Goal: Contribute content: Add original content to the website for others to see

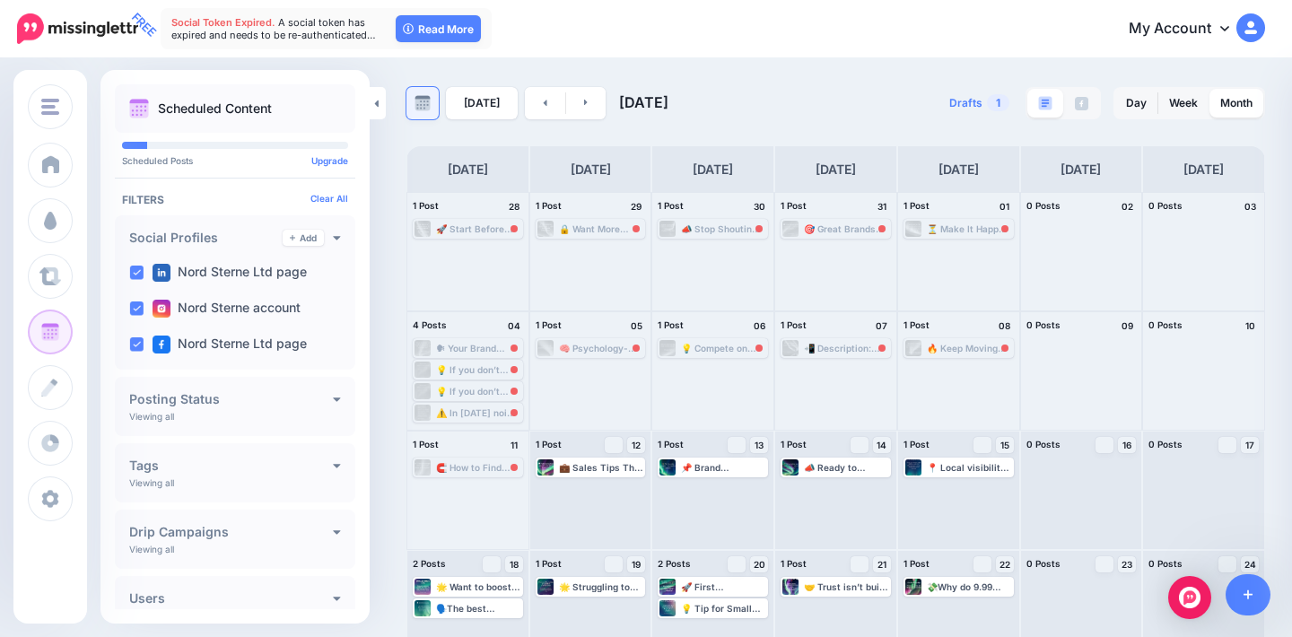
click at [422, 101] on img at bounding box center [422, 103] width 16 height 16
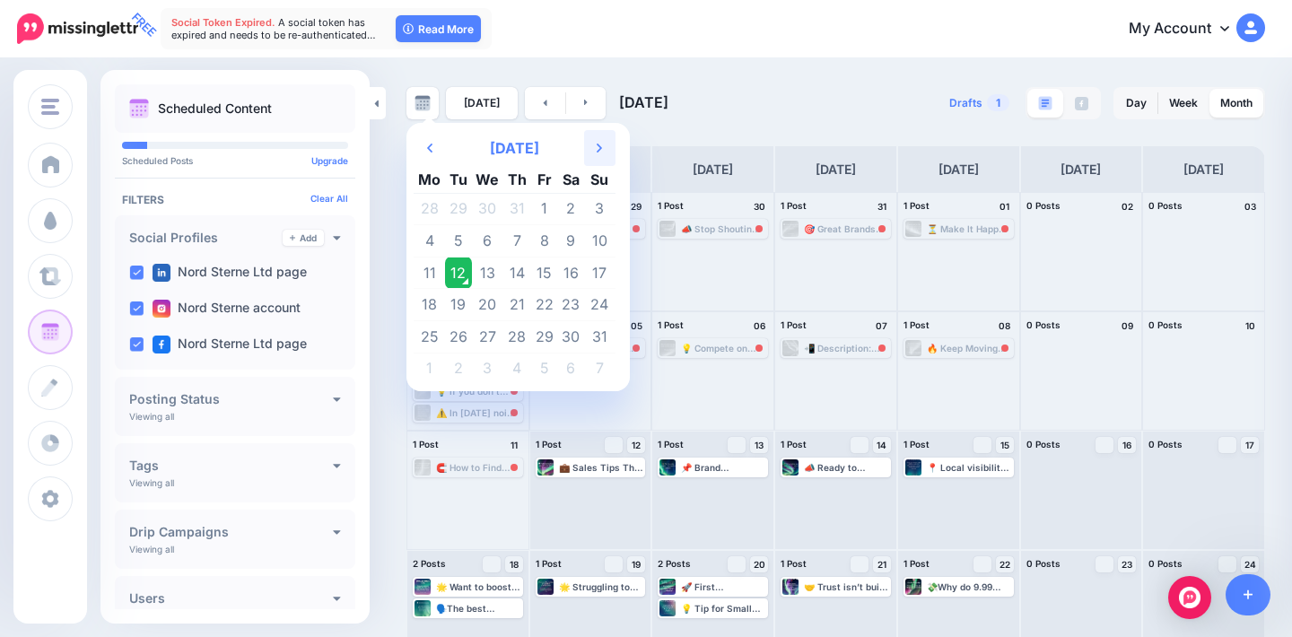
click at [593, 140] on th "Next Month" at bounding box center [599, 148] width 31 height 36
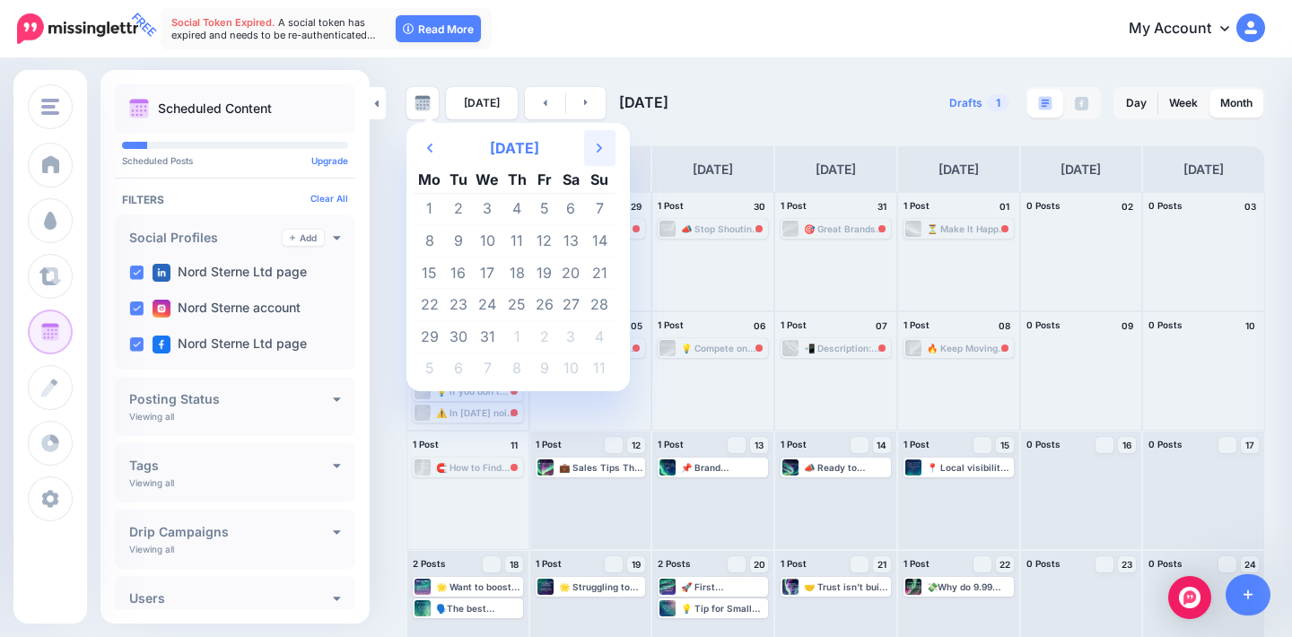
click at [593, 140] on th "Next Month" at bounding box center [599, 148] width 31 height 36
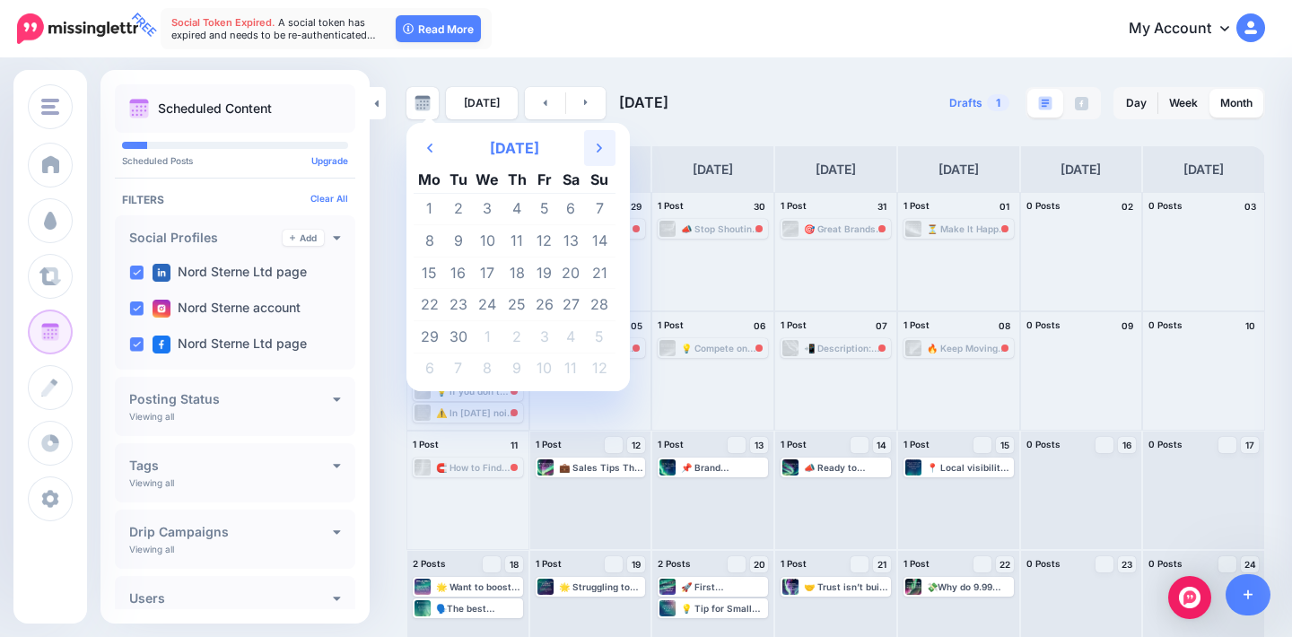
click at [593, 140] on th "Next Month" at bounding box center [599, 148] width 31 height 36
click at [492, 339] on td "26" at bounding box center [488, 336] width 32 height 32
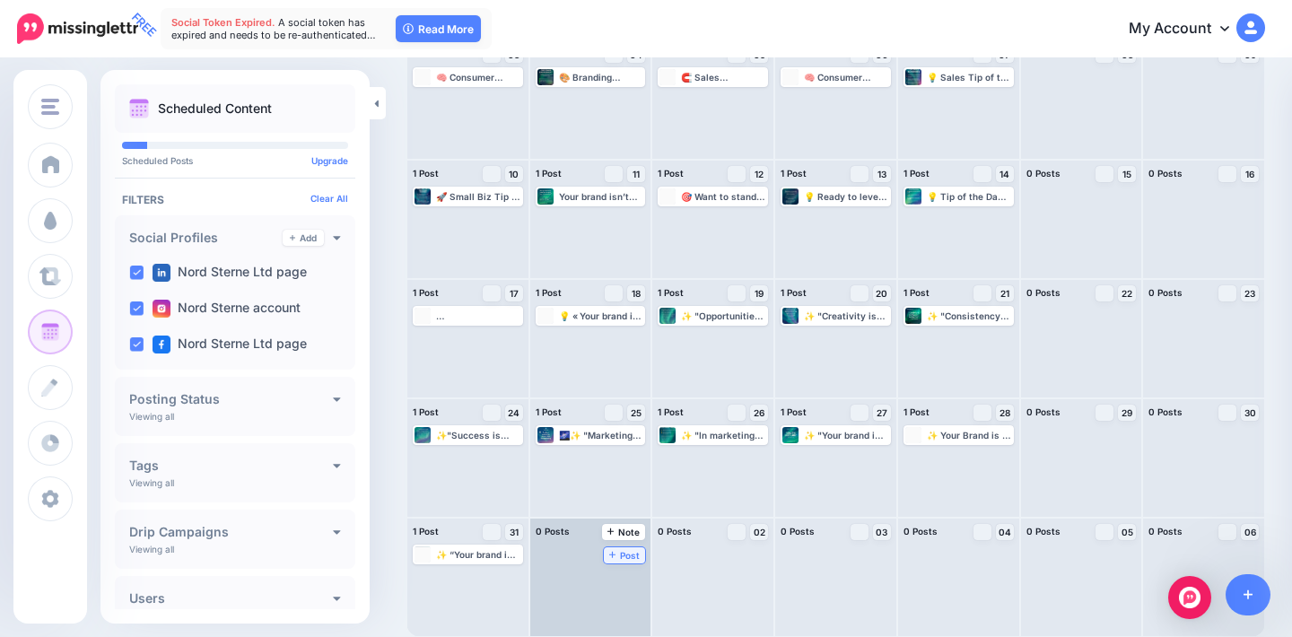
scroll to position [271, 0]
click at [623, 552] on span "Post" at bounding box center [624, 555] width 31 height 9
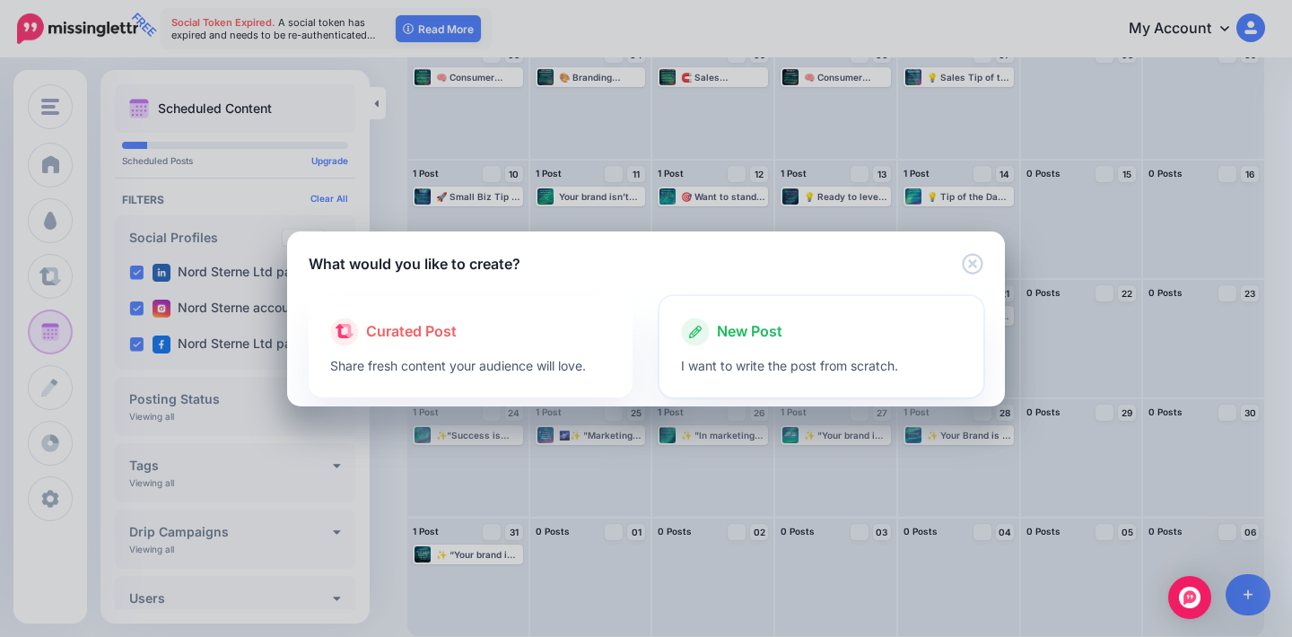
click at [721, 342] on span "New Post" at bounding box center [749, 331] width 65 height 23
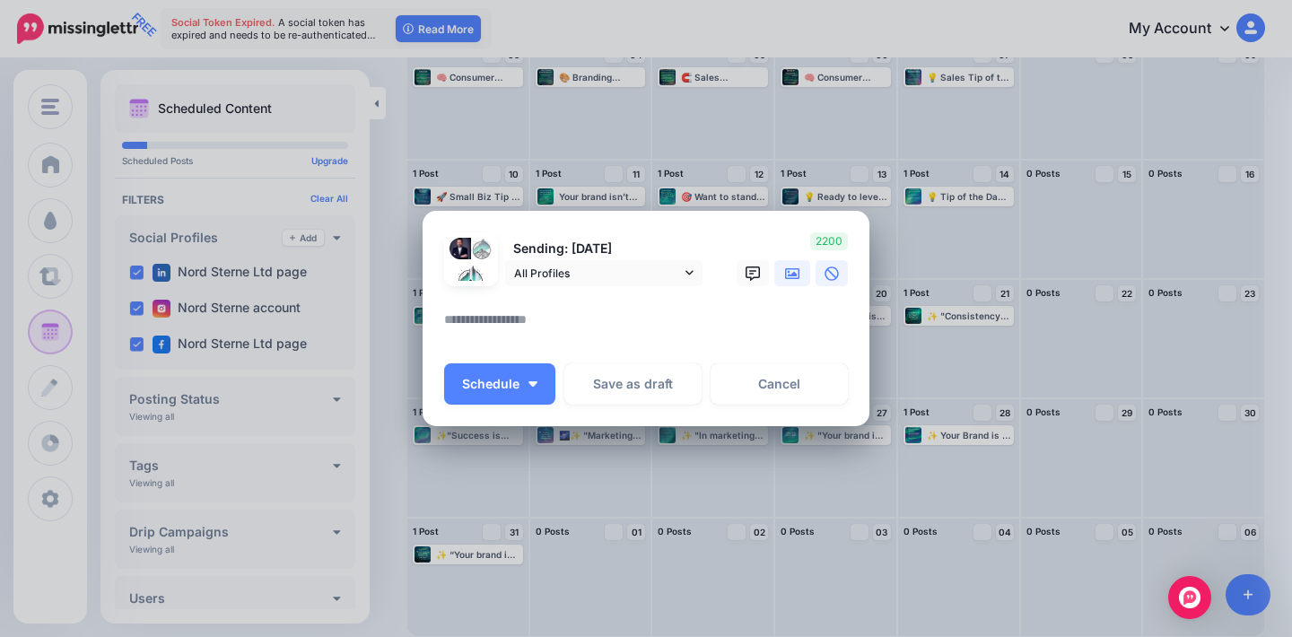
click at [794, 279] on icon at bounding box center [792, 273] width 14 height 11
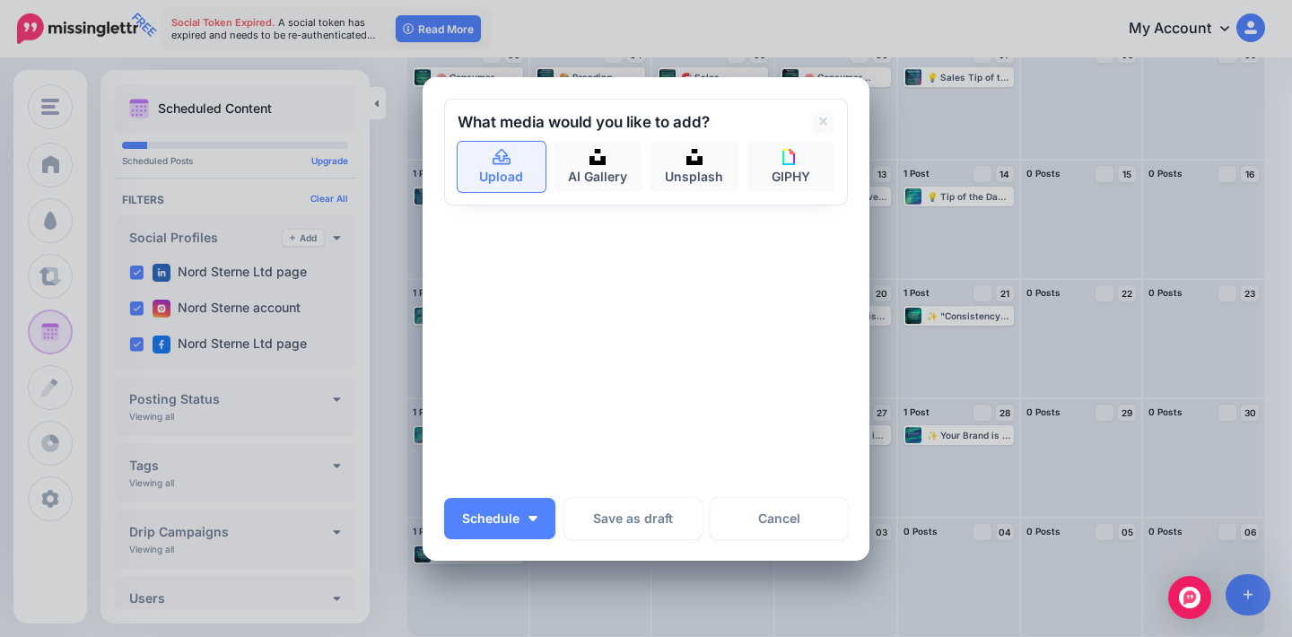
click at [517, 152] on link "Upload" at bounding box center [501, 167] width 88 height 50
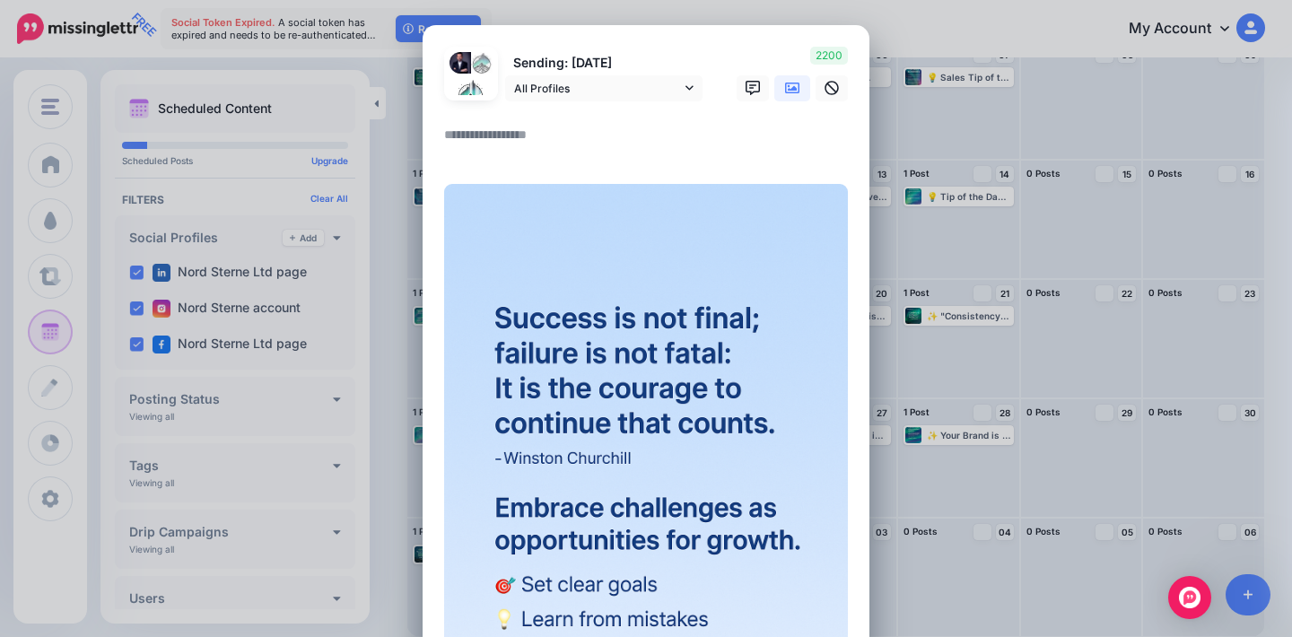
click at [500, 134] on textarea at bounding box center [650, 141] width 413 height 35
paste textarea "**********"
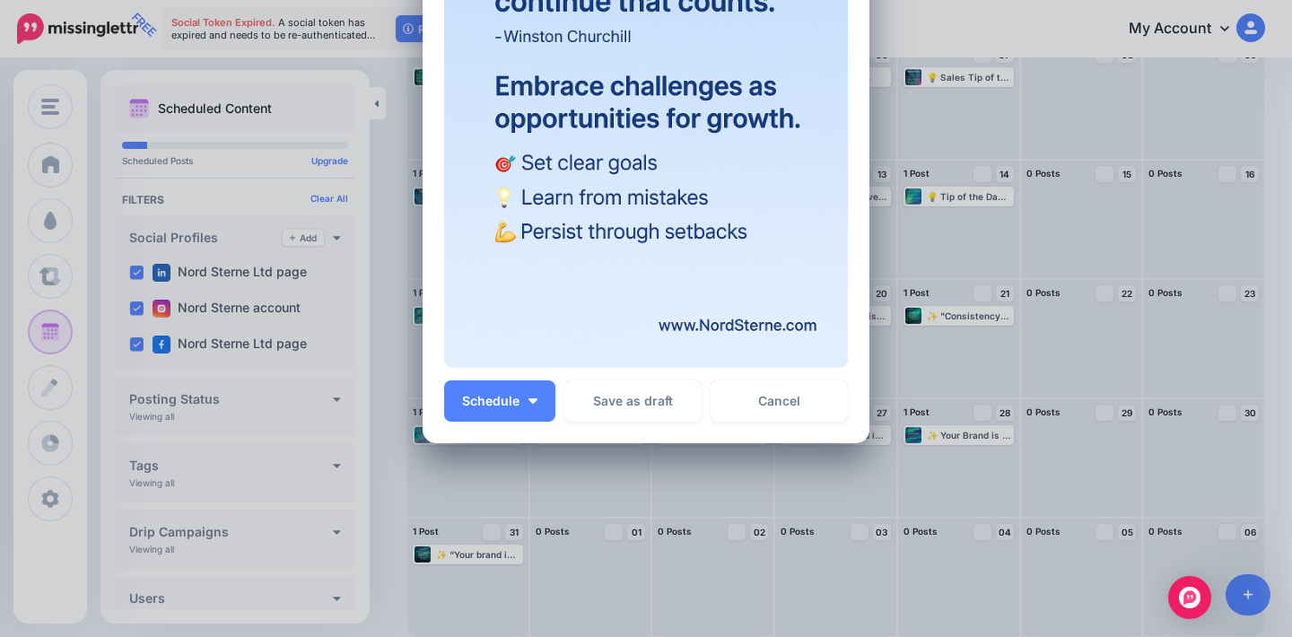
scroll to position [601, 0]
type textarea "**********"
click at [523, 411] on button "Schedule" at bounding box center [499, 401] width 111 height 41
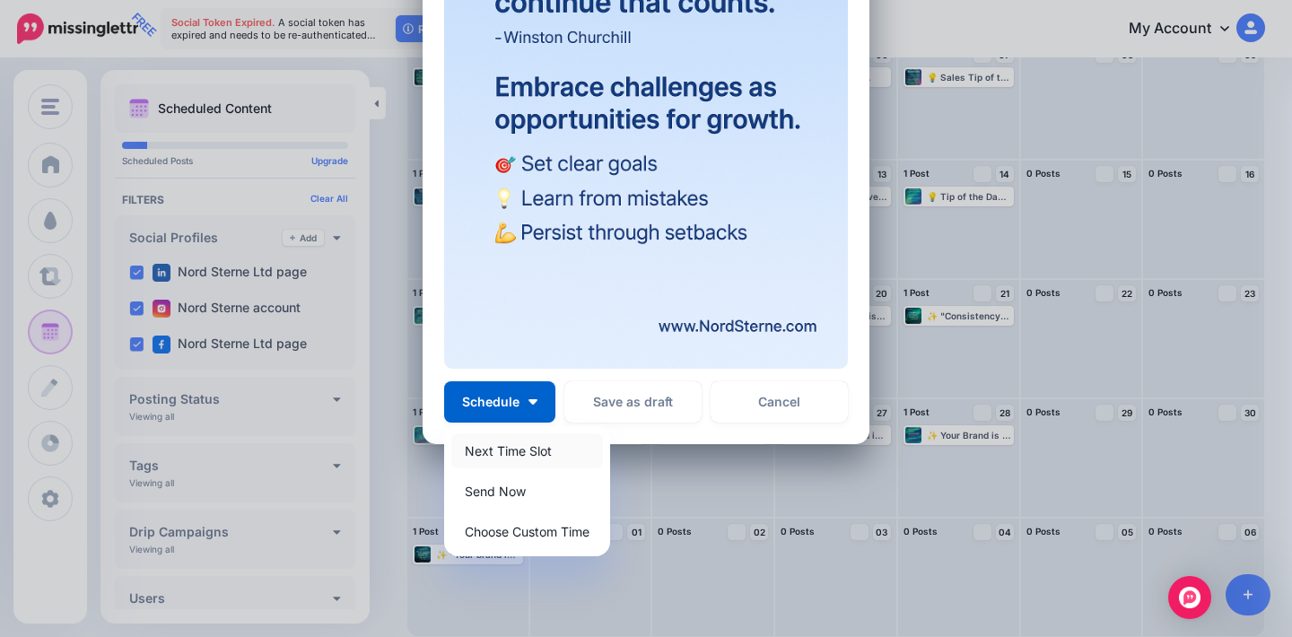
click at [534, 448] on link "Next Time Slot" at bounding box center [527, 450] width 152 height 35
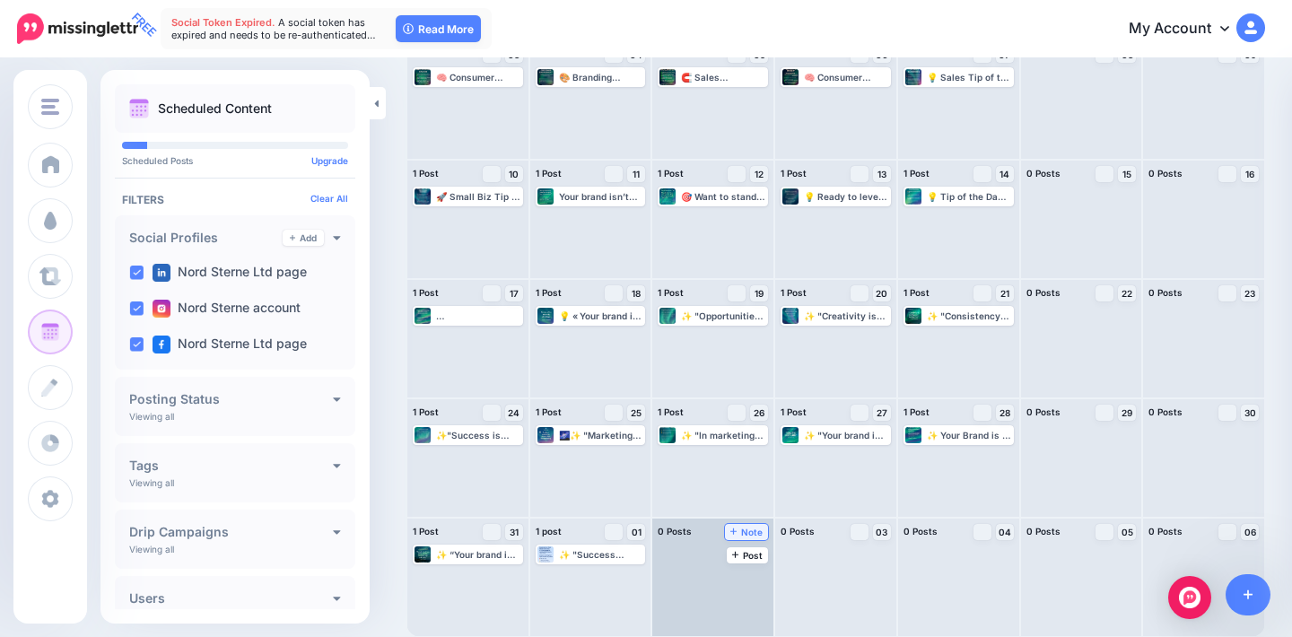
scroll to position [271, 0]
click at [747, 555] on span "Post" at bounding box center [747, 555] width 31 height 9
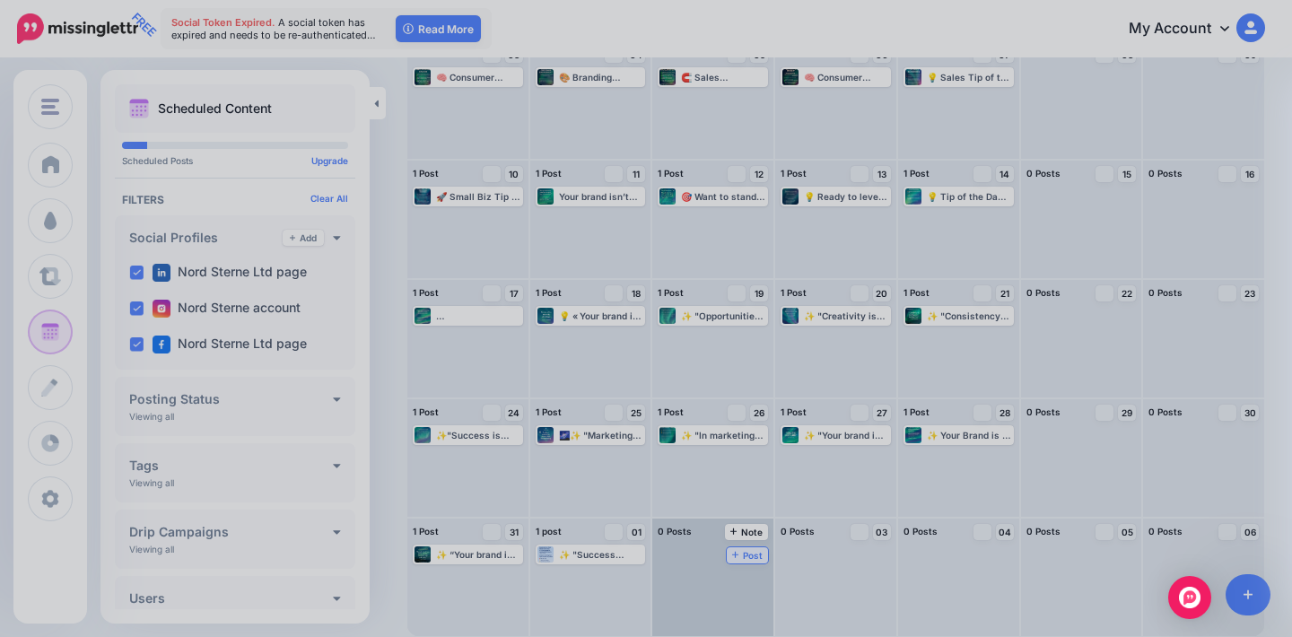
scroll to position [0, 0]
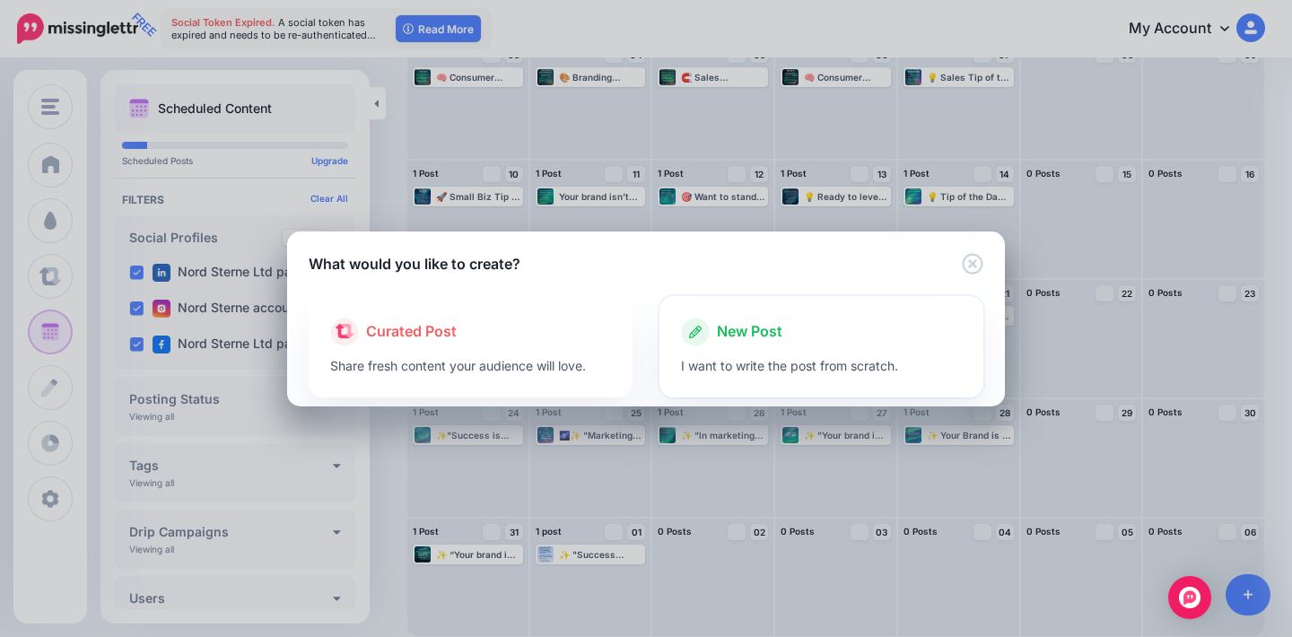
click at [715, 352] on div at bounding box center [821, 350] width 281 height 9
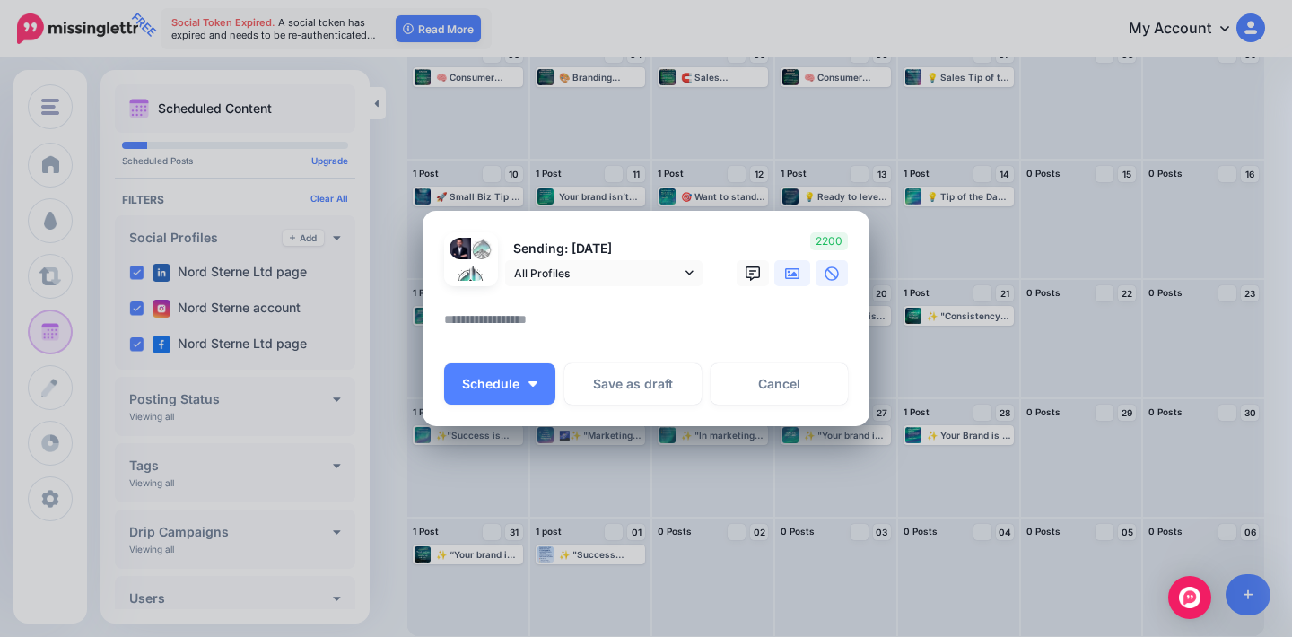
click at [796, 271] on icon at bounding box center [792, 273] width 14 height 14
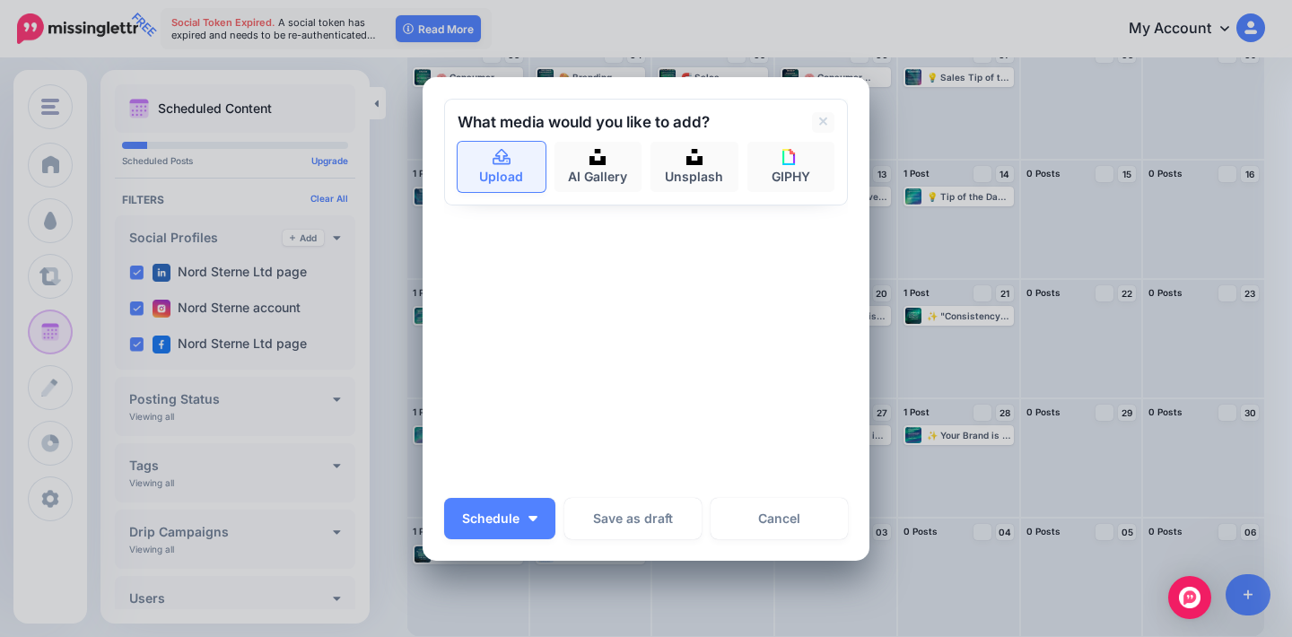
click at [499, 171] on link "Upload" at bounding box center [501, 167] width 88 height 50
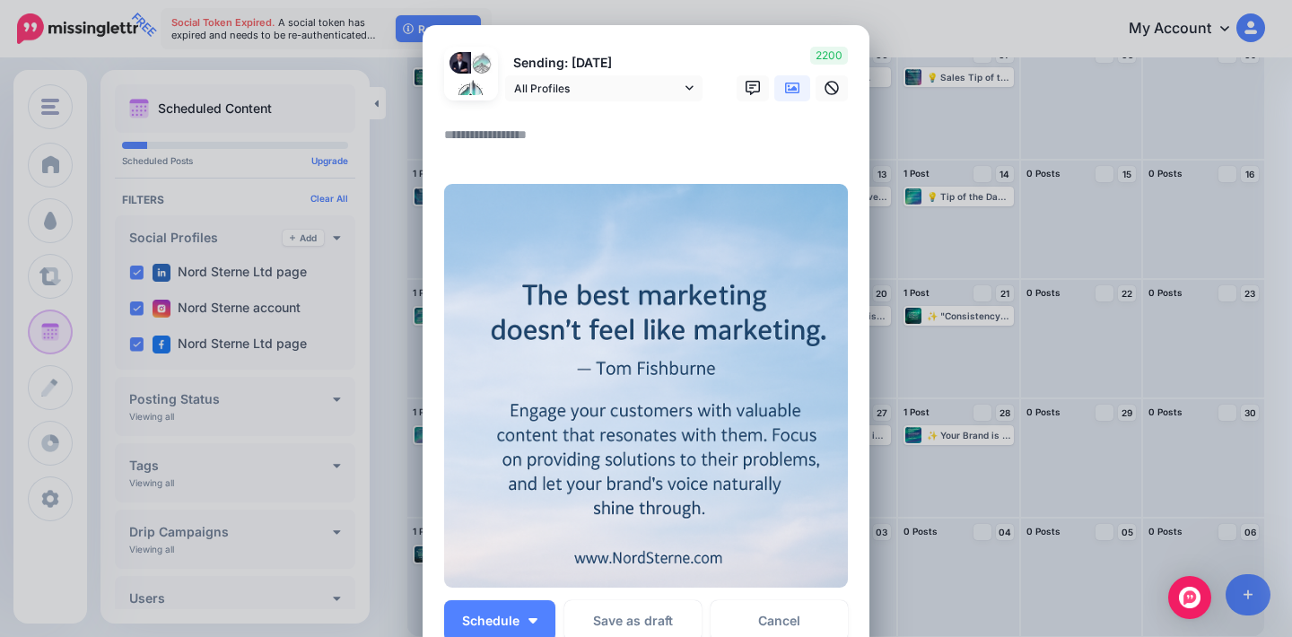
click at [522, 136] on textarea at bounding box center [650, 141] width 413 height 35
paste textarea "**********"
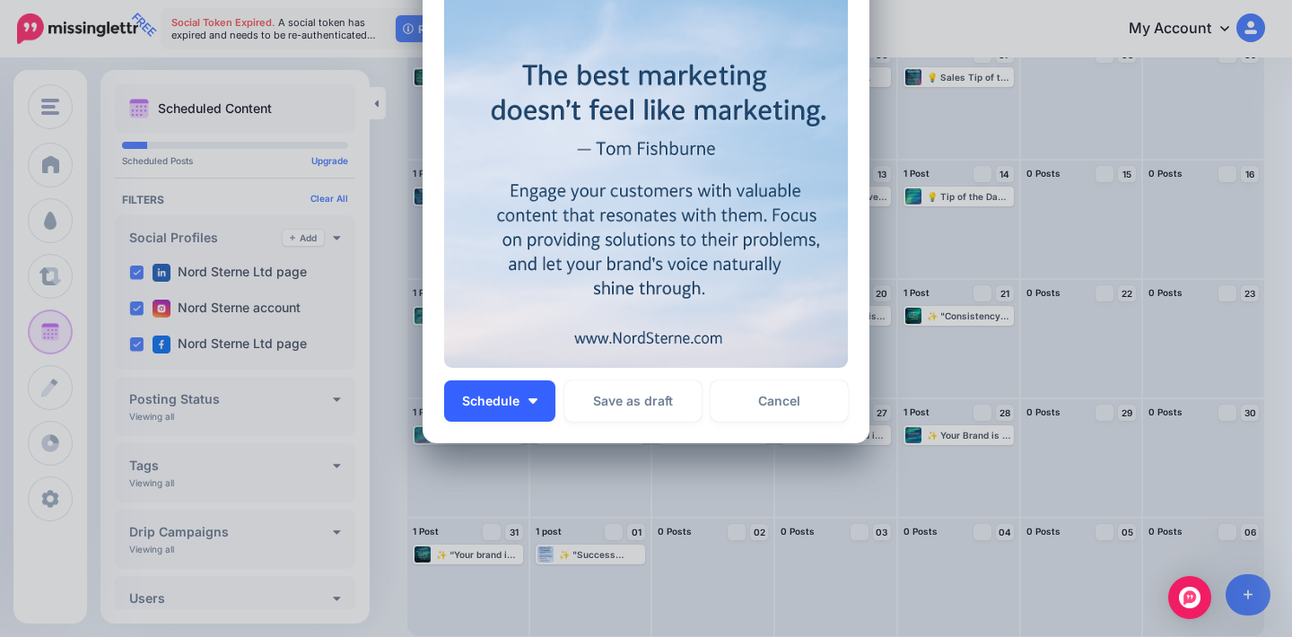
scroll to position [335, 0]
type textarea "**********"
click at [524, 407] on button "Schedule" at bounding box center [499, 401] width 111 height 41
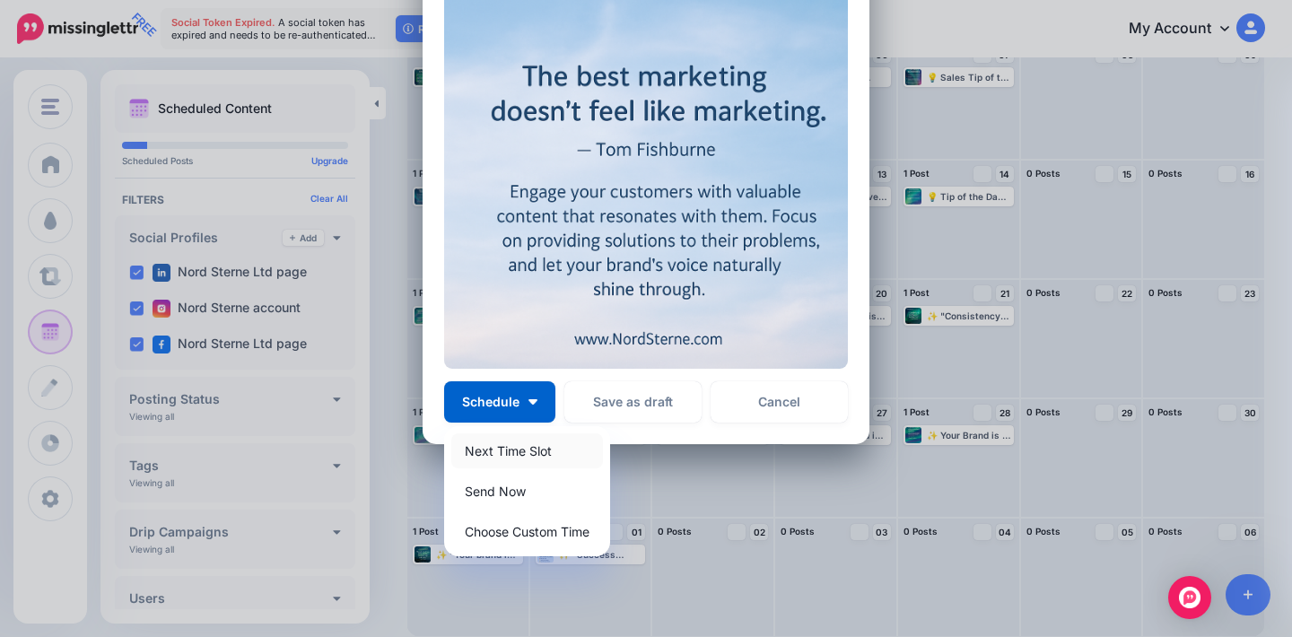
click at [534, 454] on link "Next Time Slot" at bounding box center [527, 450] width 152 height 35
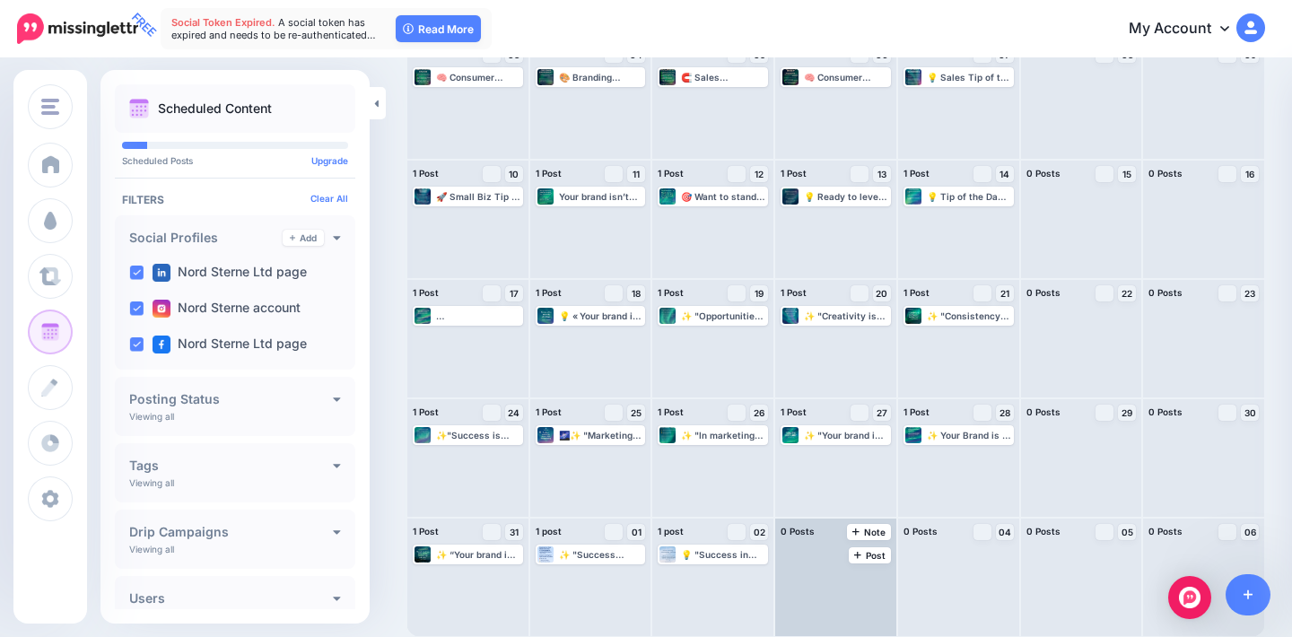
scroll to position [271, 0]
click at [869, 557] on span "Post" at bounding box center [869, 555] width 31 height 9
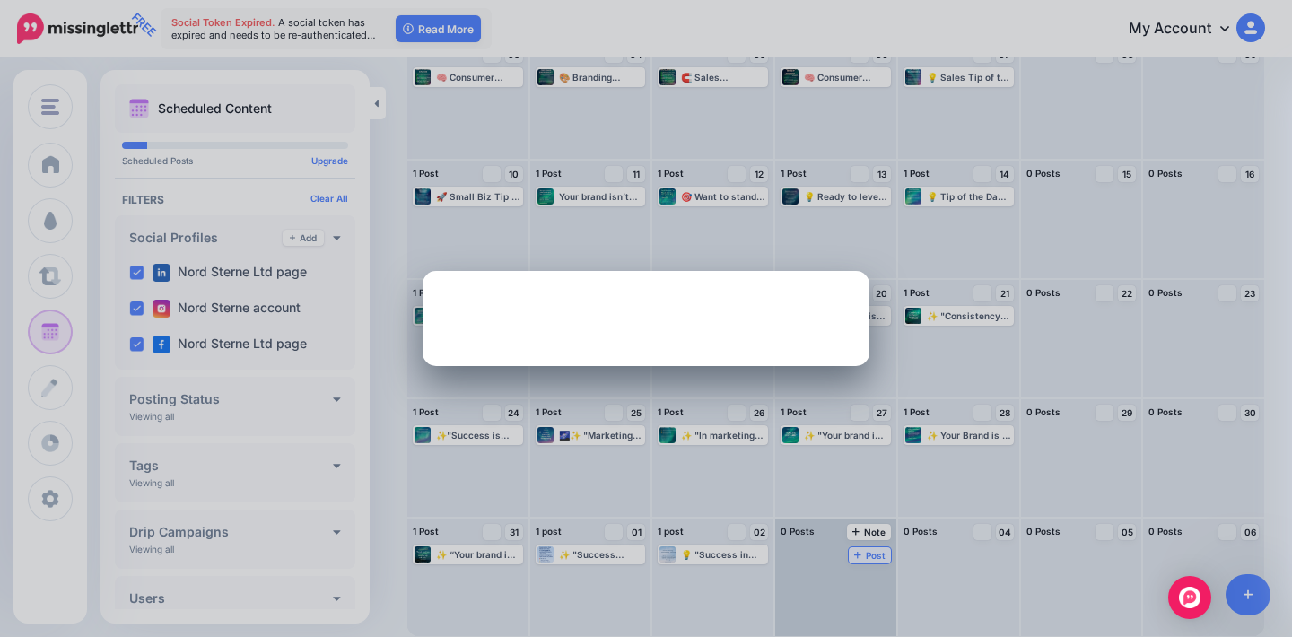
scroll to position [0, 0]
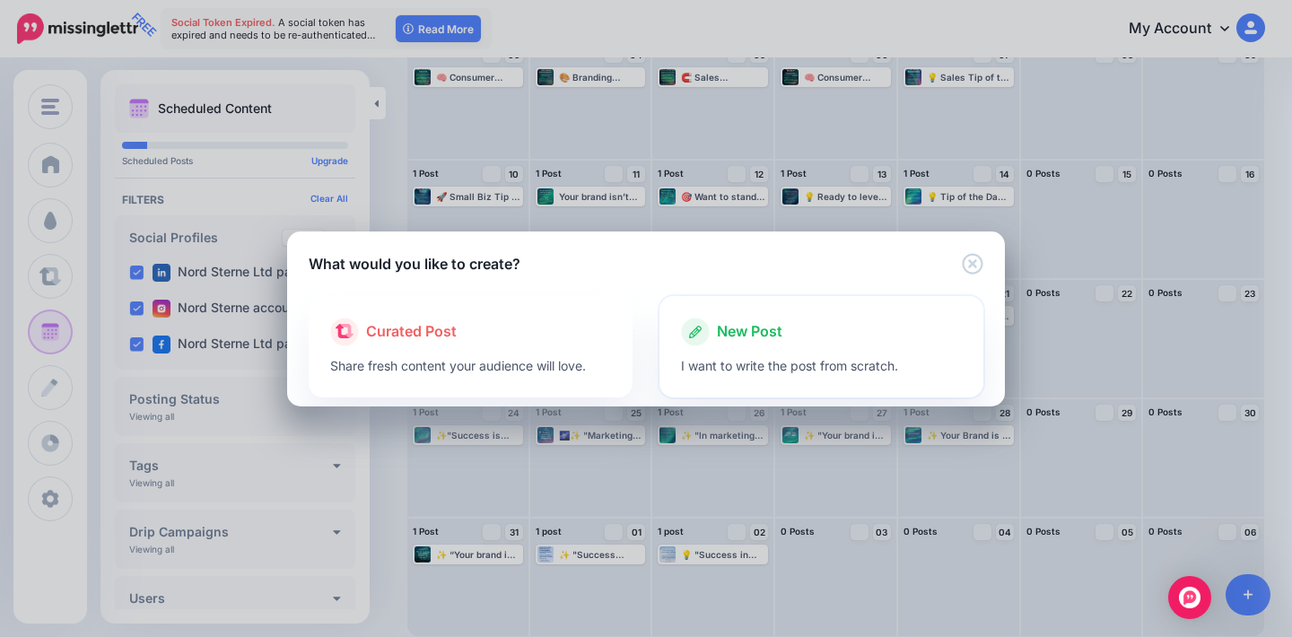
click at [762, 344] on div "New Post" at bounding box center [821, 332] width 281 height 29
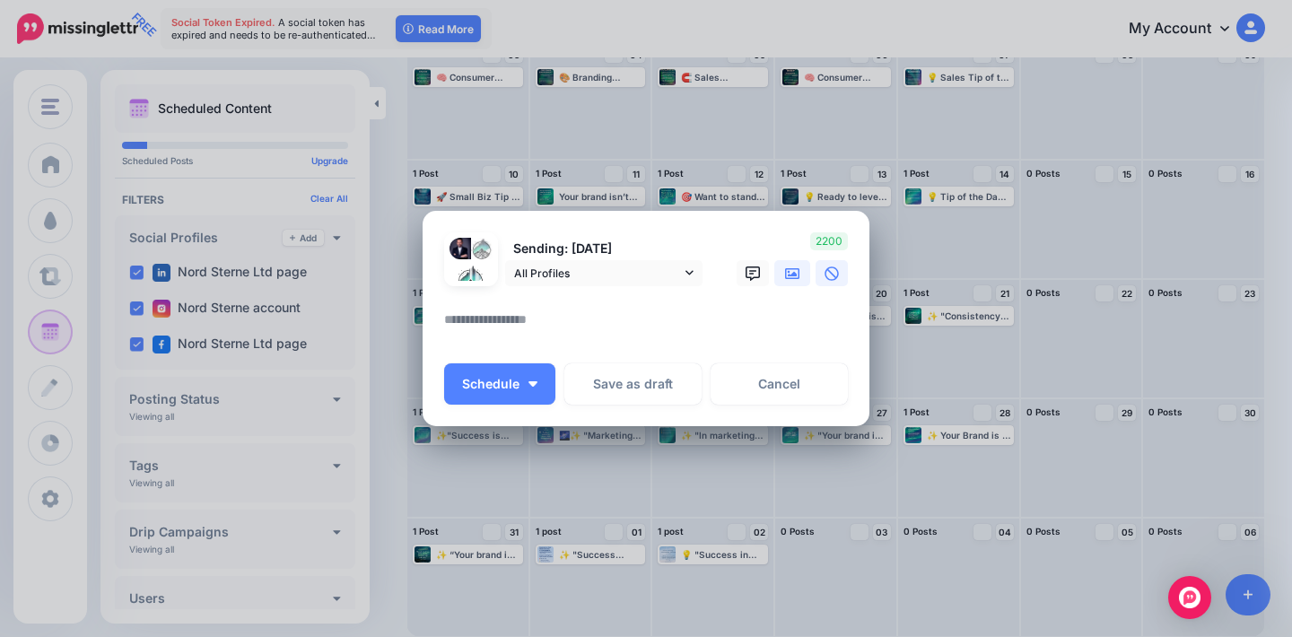
click at [789, 278] on icon at bounding box center [792, 273] width 14 height 11
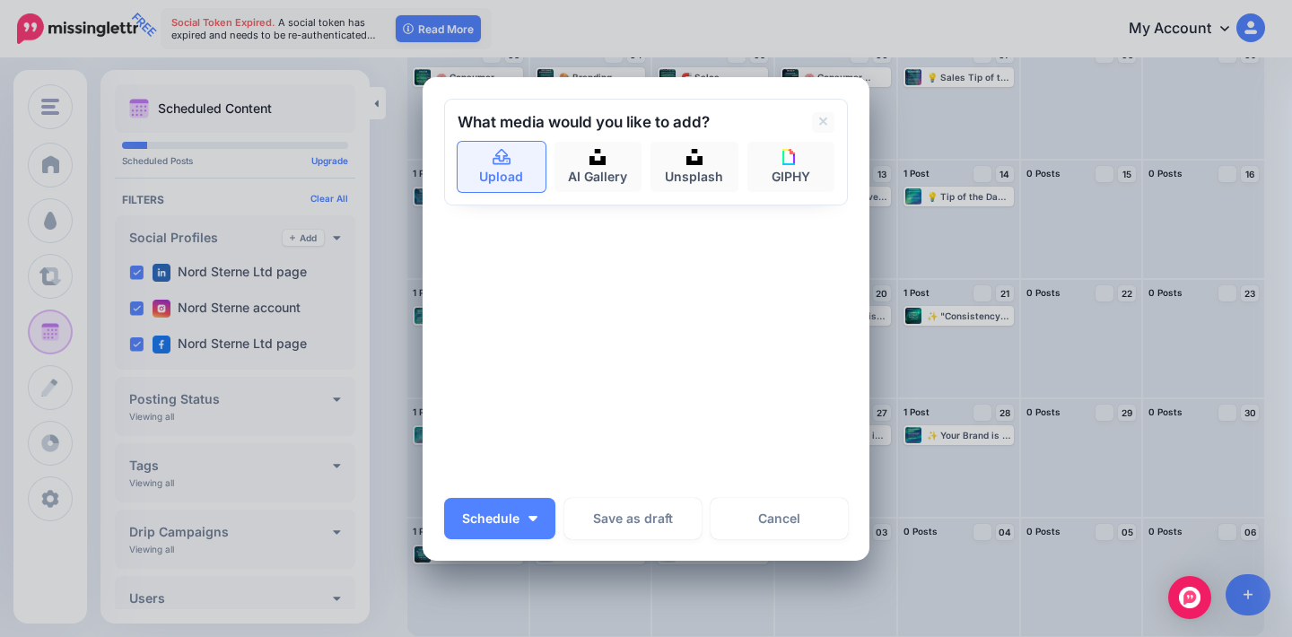
click at [496, 175] on link "Upload" at bounding box center [501, 167] width 88 height 50
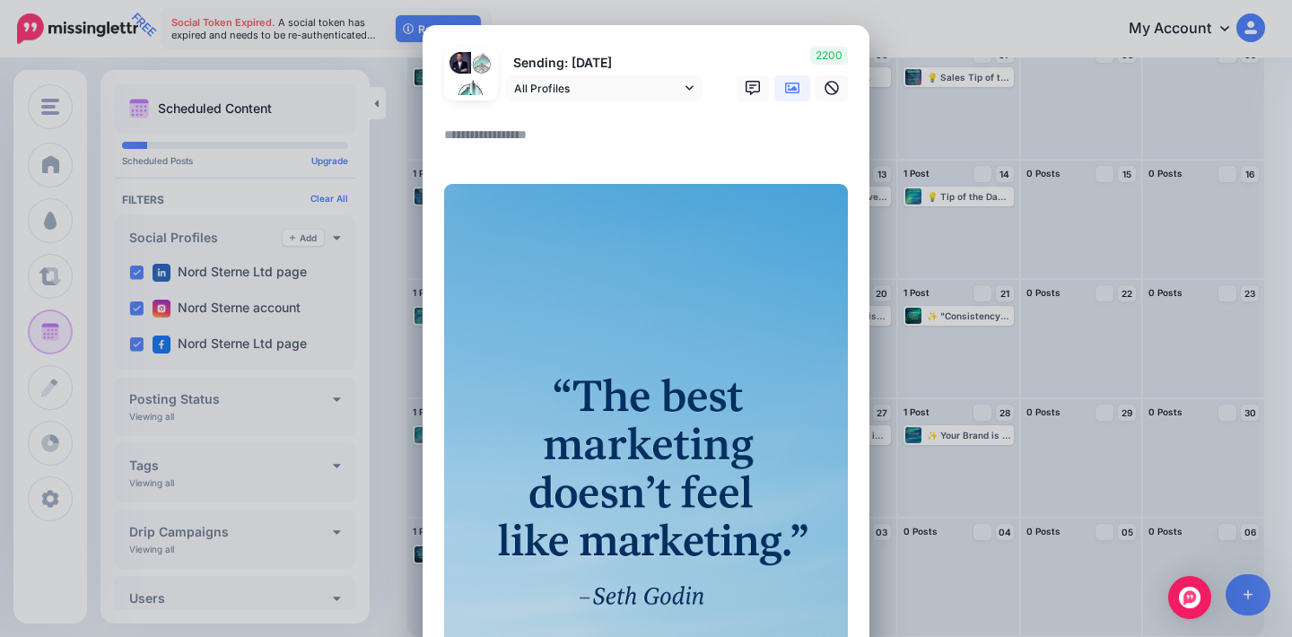
click at [536, 139] on textarea at bounding box center [650, 141] width 413 height 35
paste textarea "**********"
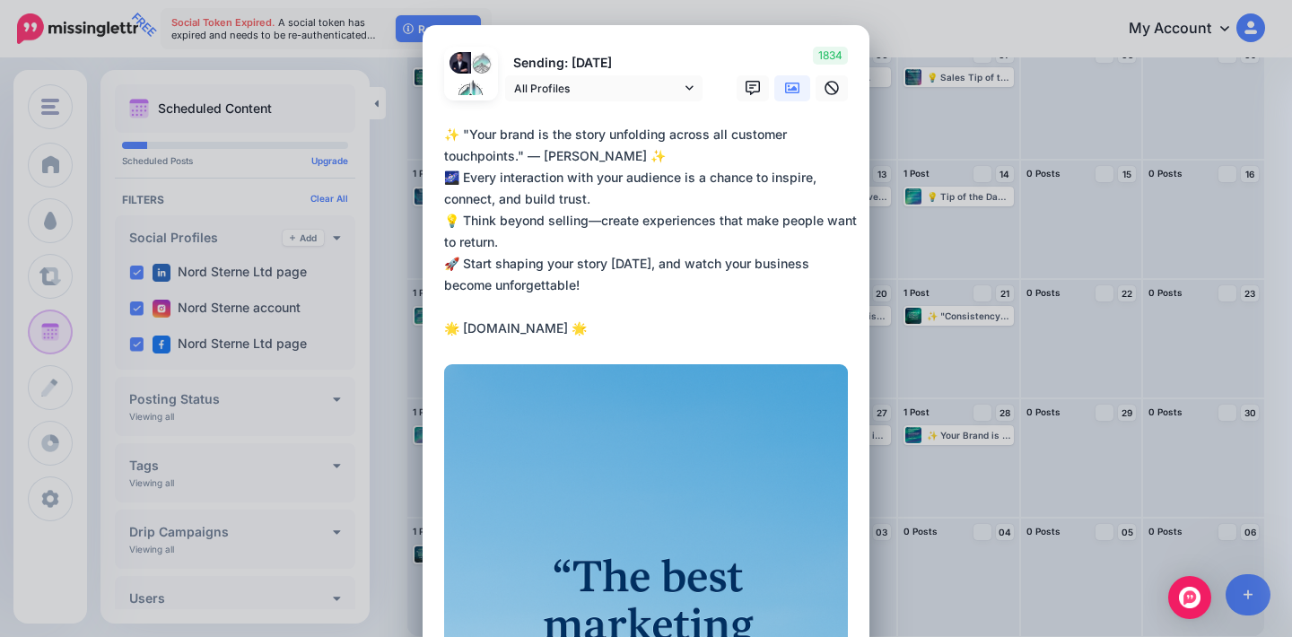
click at [554, 308] on textarea "**********" at bounding box center [650, 231] width 413 height 215
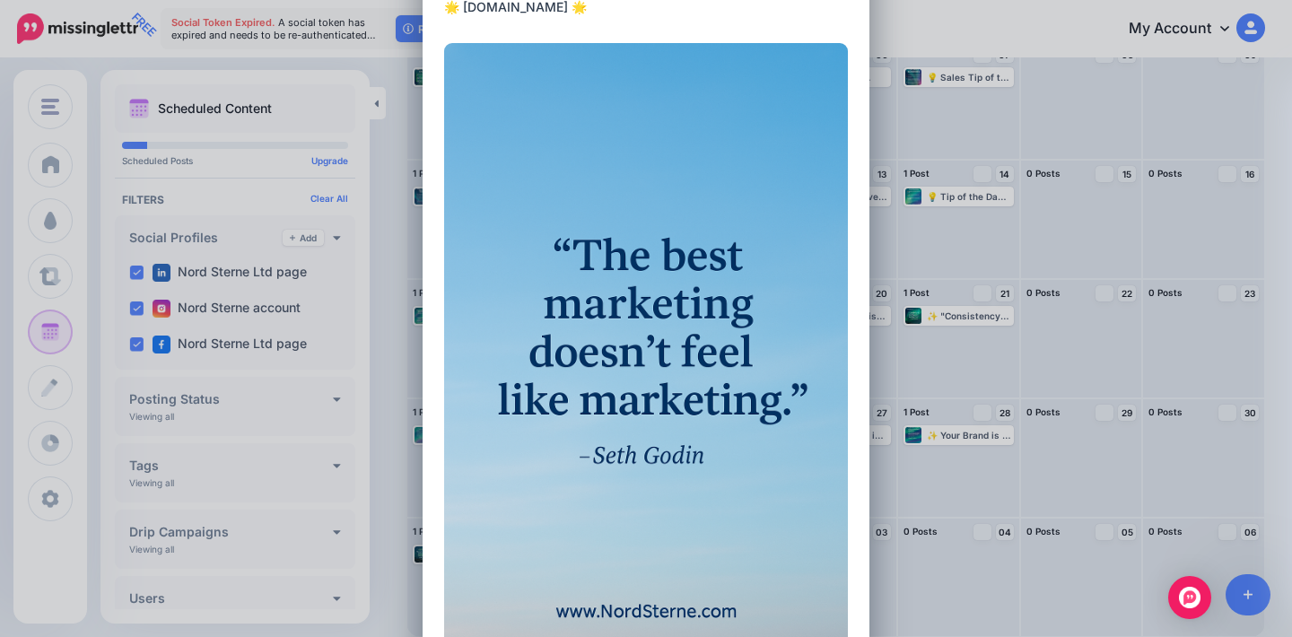
scroll to position [499, 0]
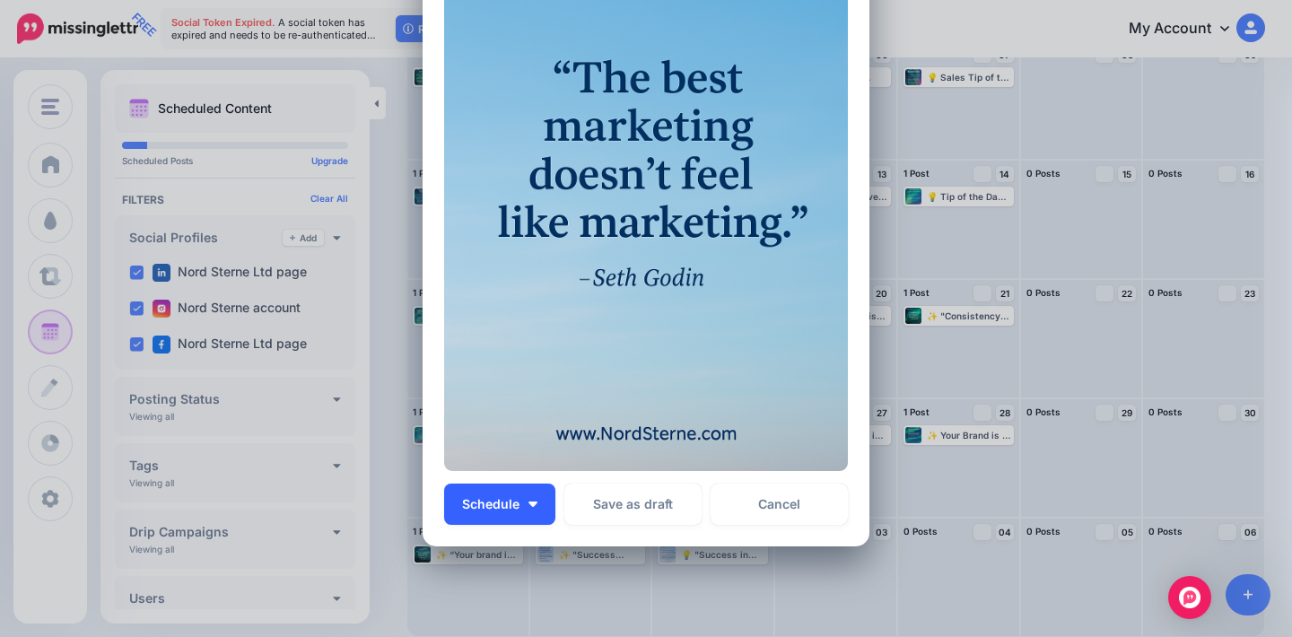
type textarea "**********"
click at [521, 505] on button "Schedule" at bounding box center [499, 503] width 111 height 41
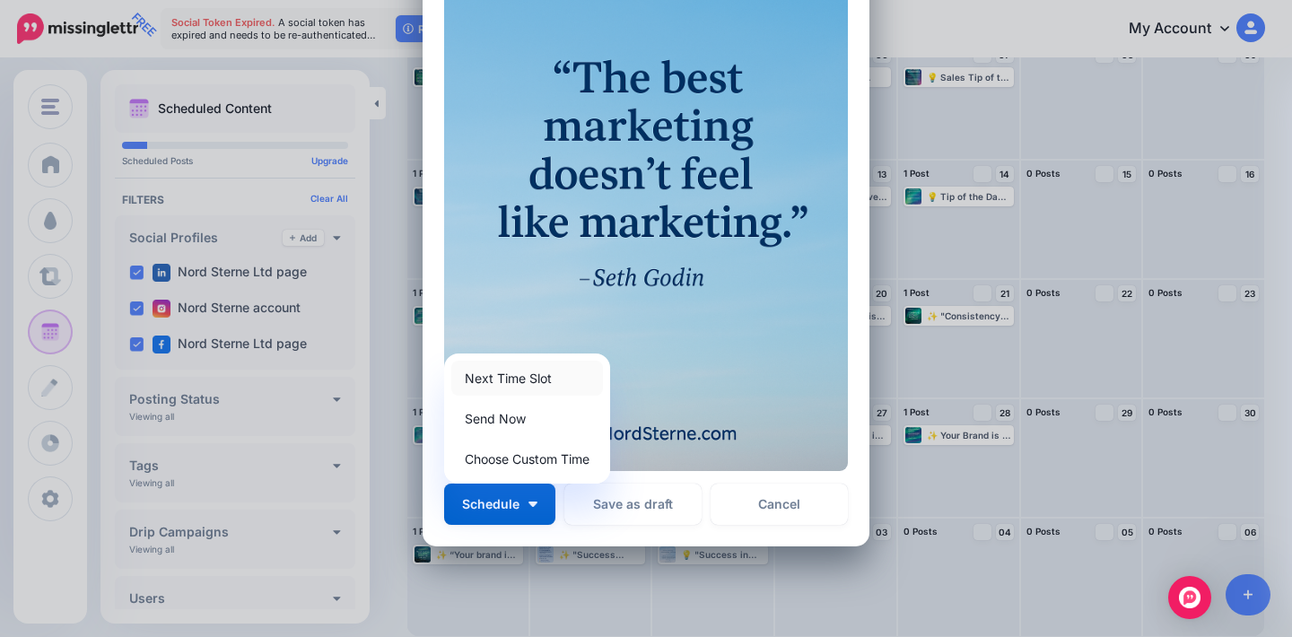
click at [578, 374] on link "Next Time Slot" at bounding box center [527, 378] width 152 height 35
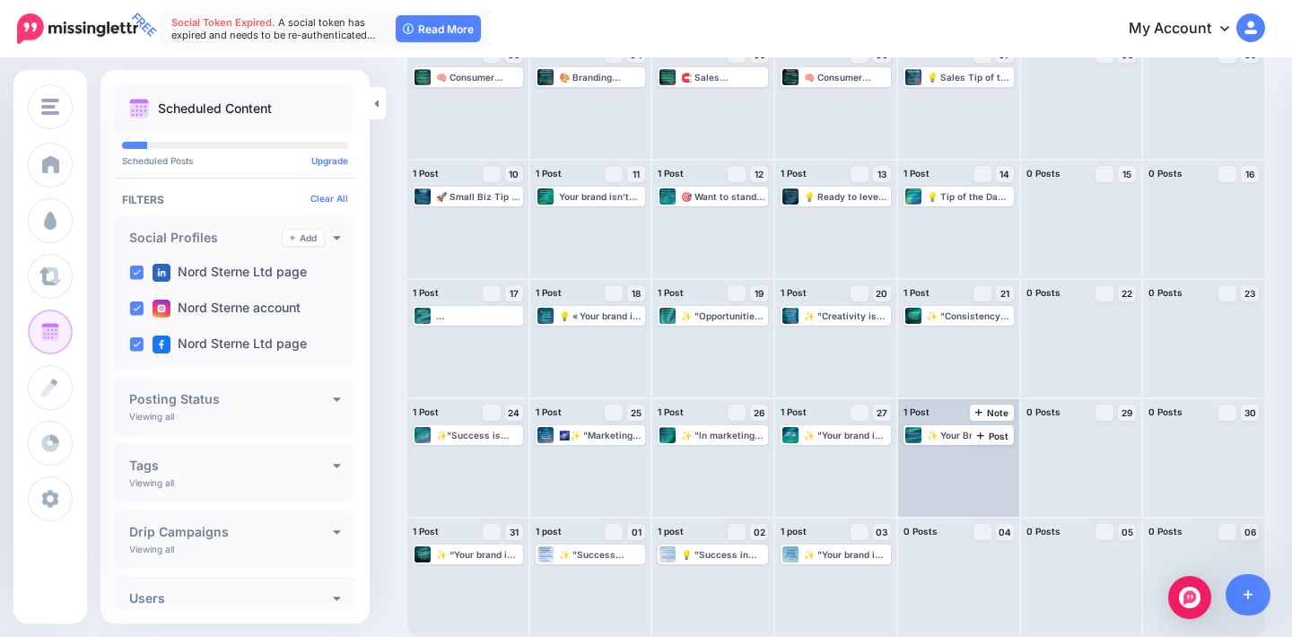
scroll to position [271, 0]
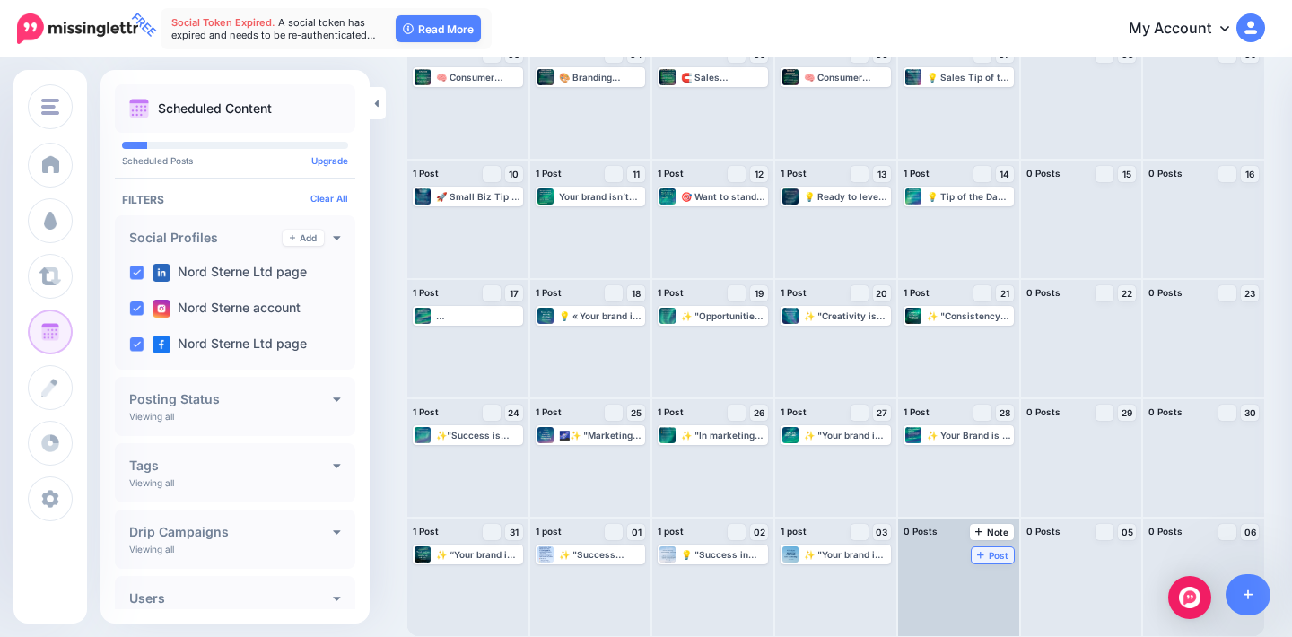
click at [995, 559] on span "Post" at bounding box center [992, 555] width 31 height 9
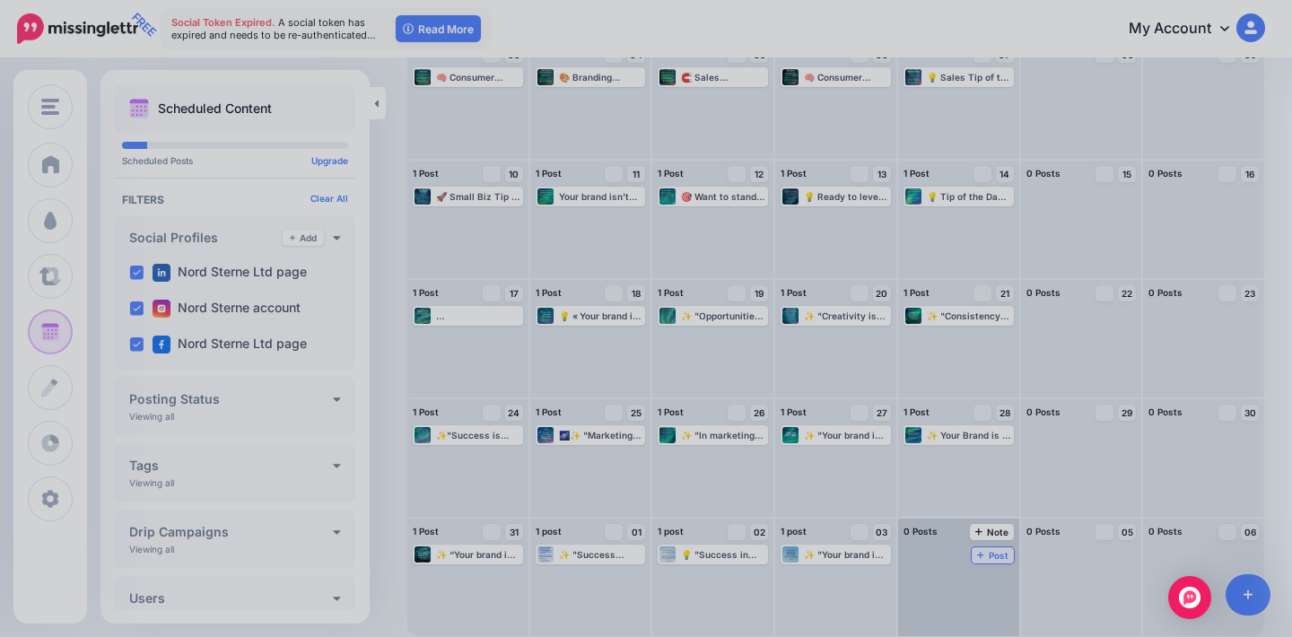
scroll to position [0, 0]
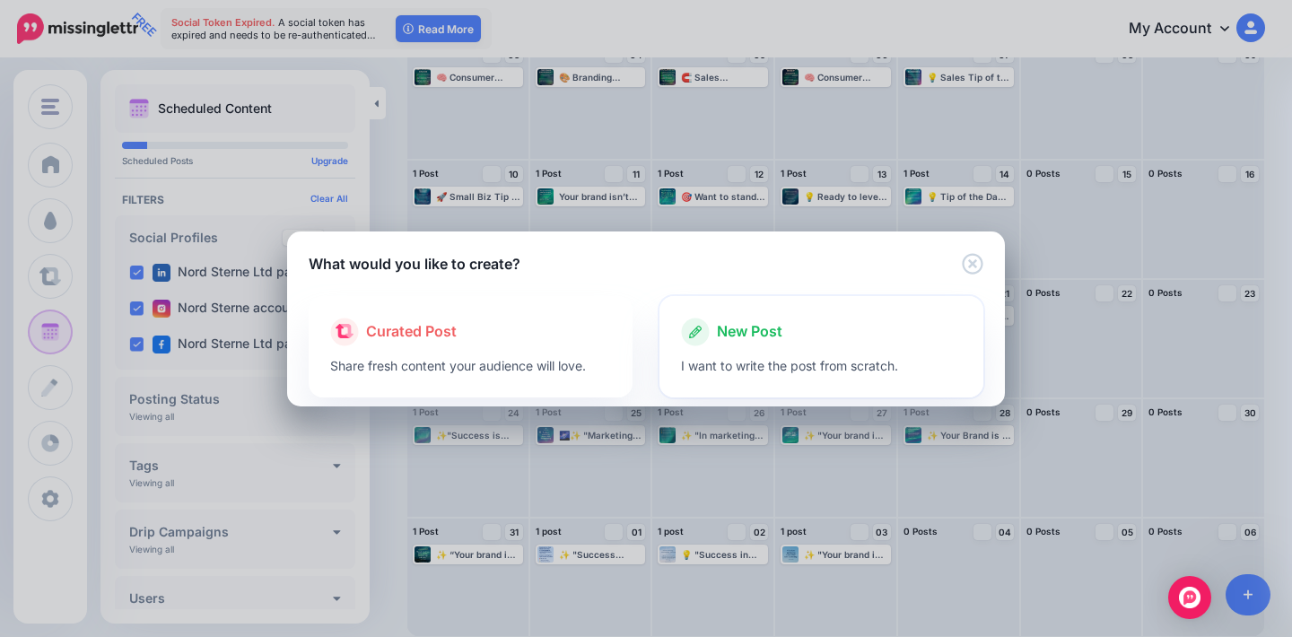
click at [808, 332] on div "New Post" at bounding box center [821, 332] width 281 height 29
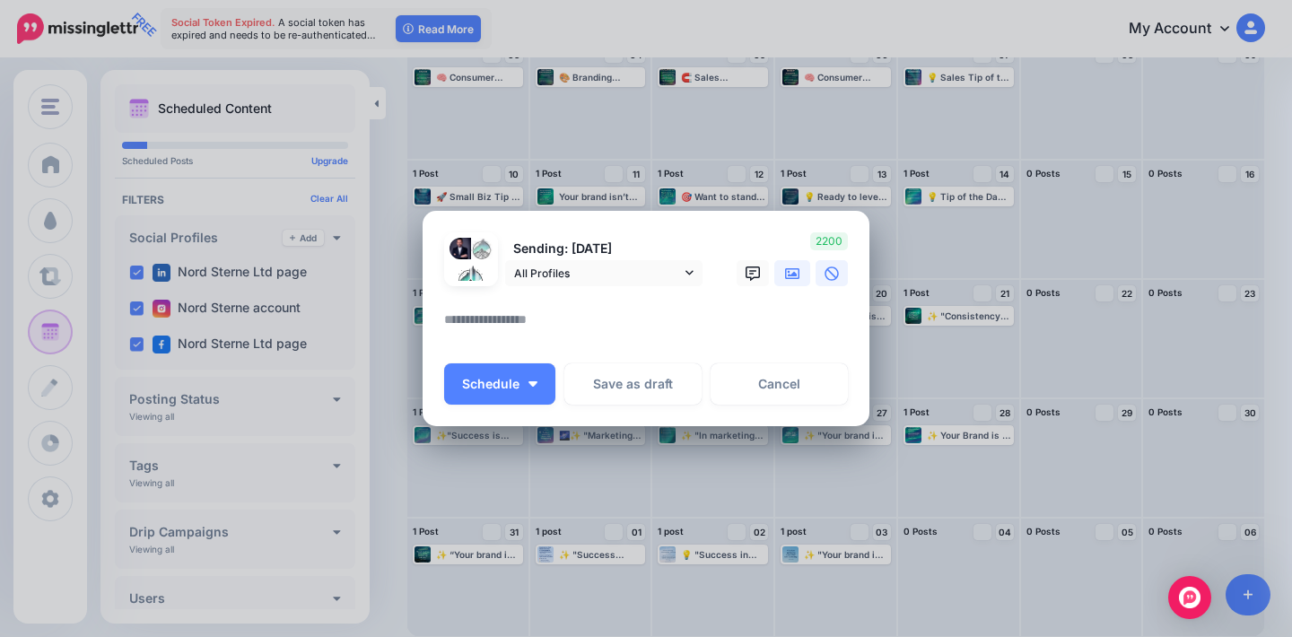
click at [793, 274] on icon at bounding box center [792, 273] width 14 height 11
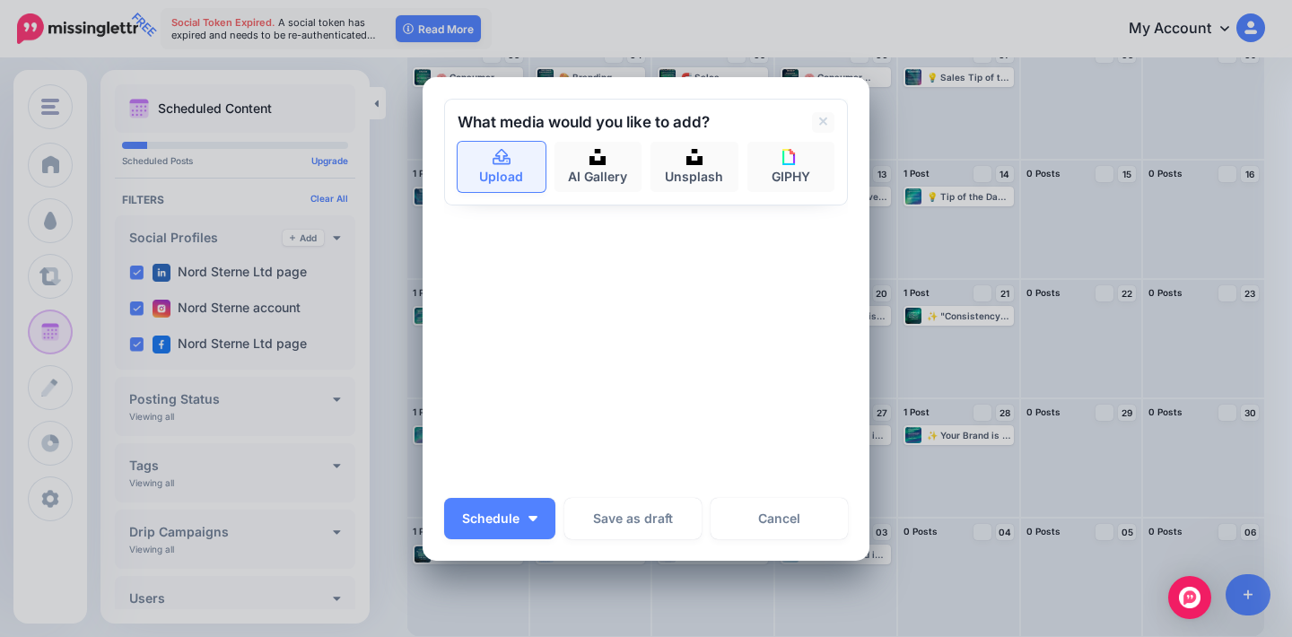
click at [527, 171] on link "Upload" at bounding box center [501, 167] width 88 height 50
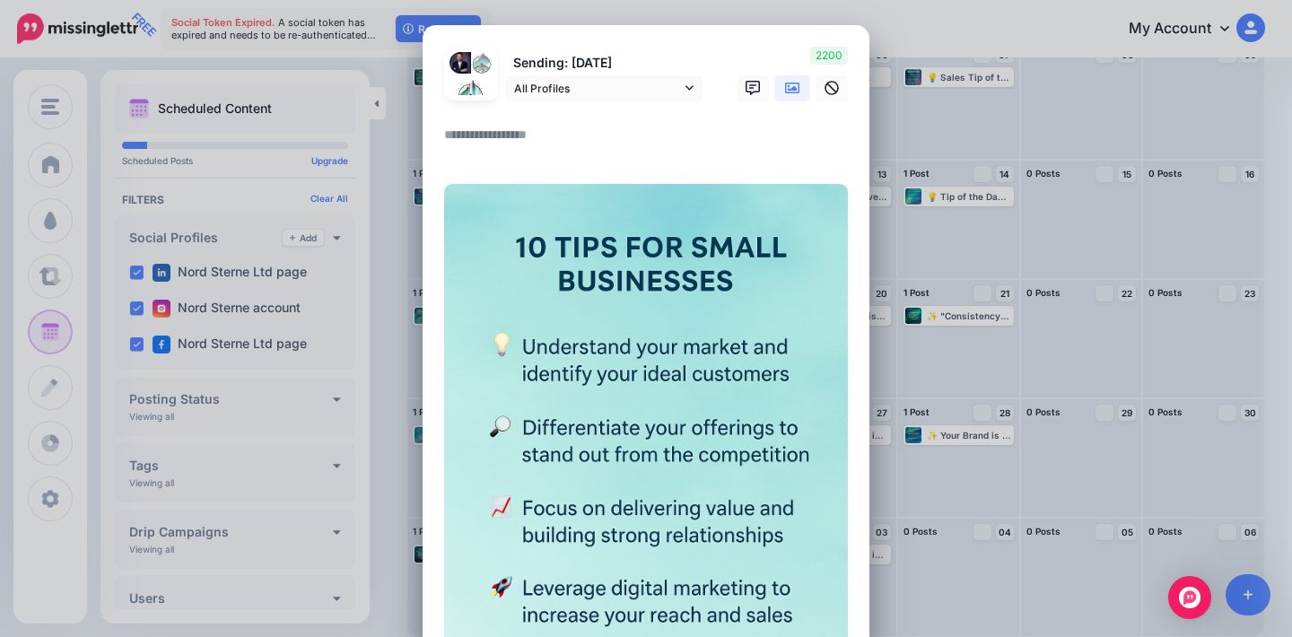
click at [482, 136] on textarea at bounding box center [650, 141] width 413 height 35
paste textarea "**********"
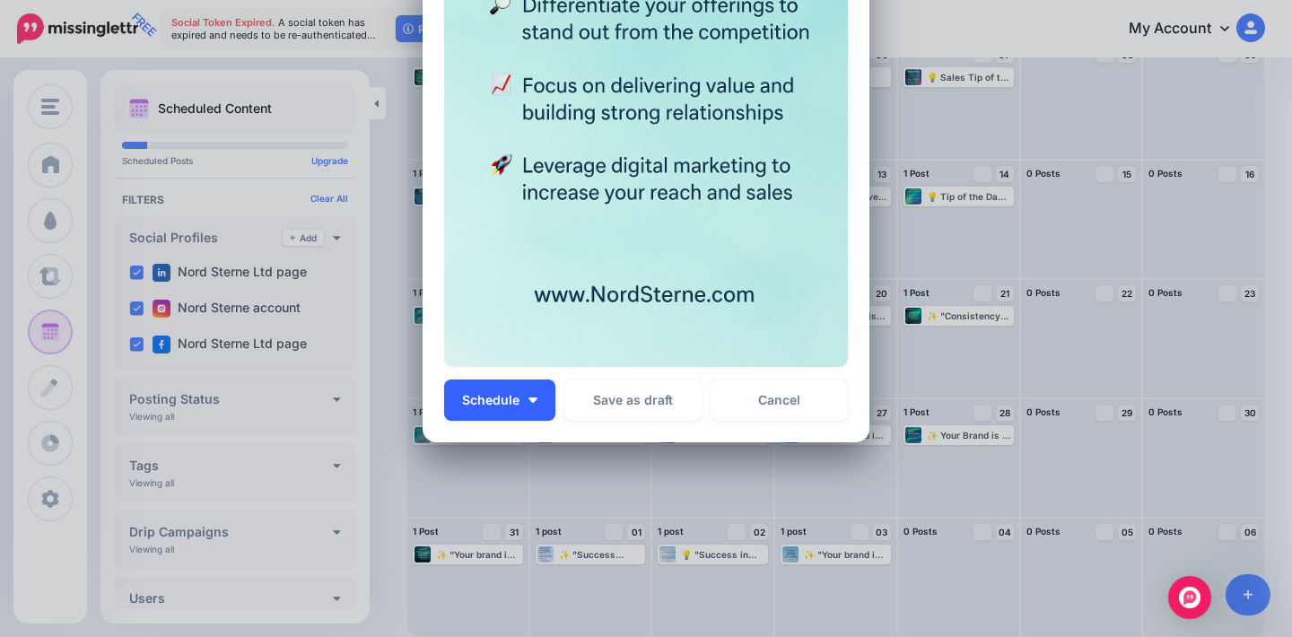
scroll to position [536, 0]
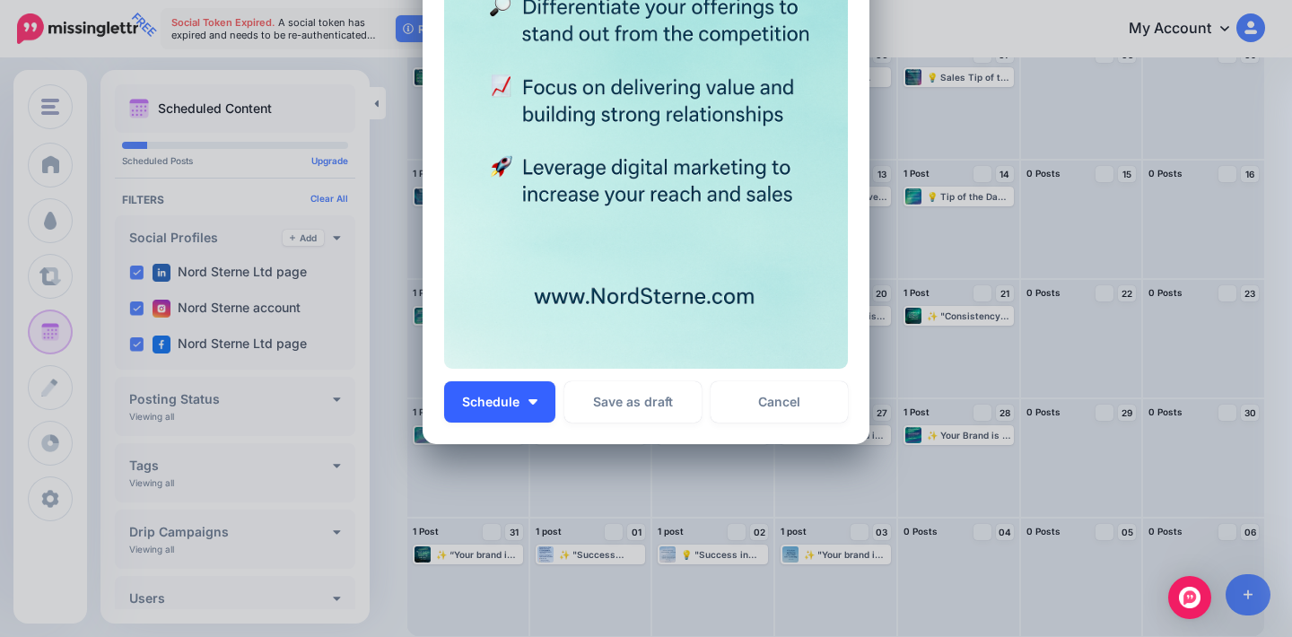
type textarea "**********"
click at [541, 388] on button "Schedule" at bounding box center [499, 401] width 111 height 41
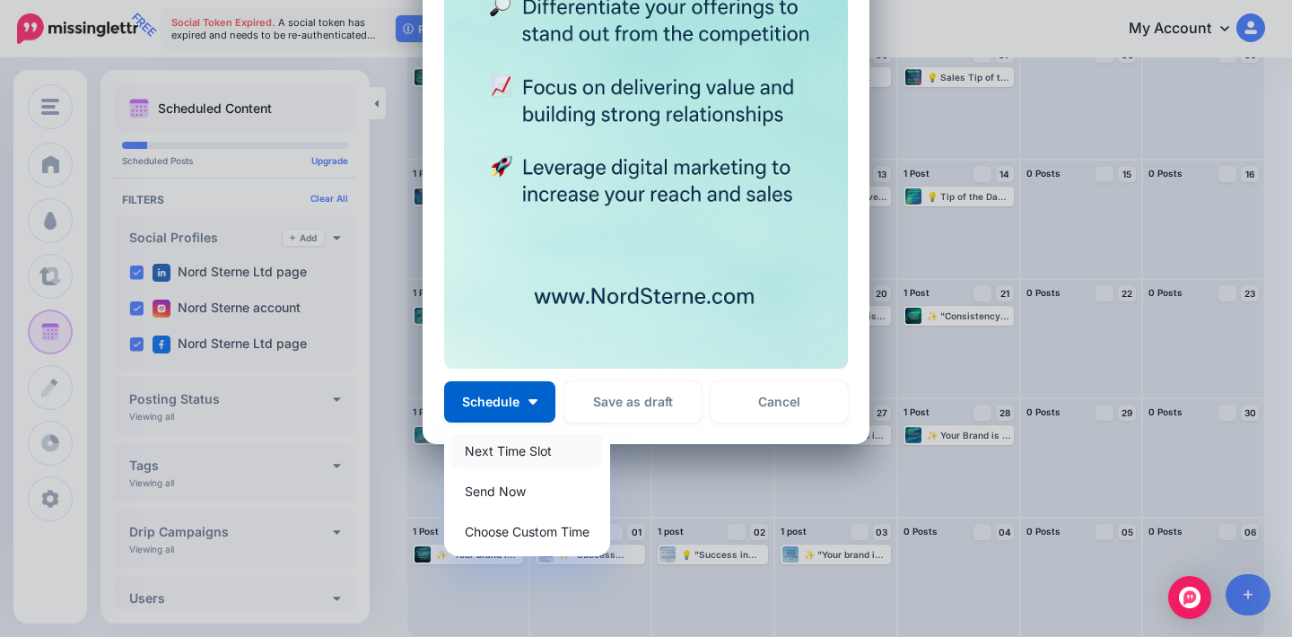
click at [536, 446] on link "Next Time Slot" at bounding box center [527, 450] width 152 height 35
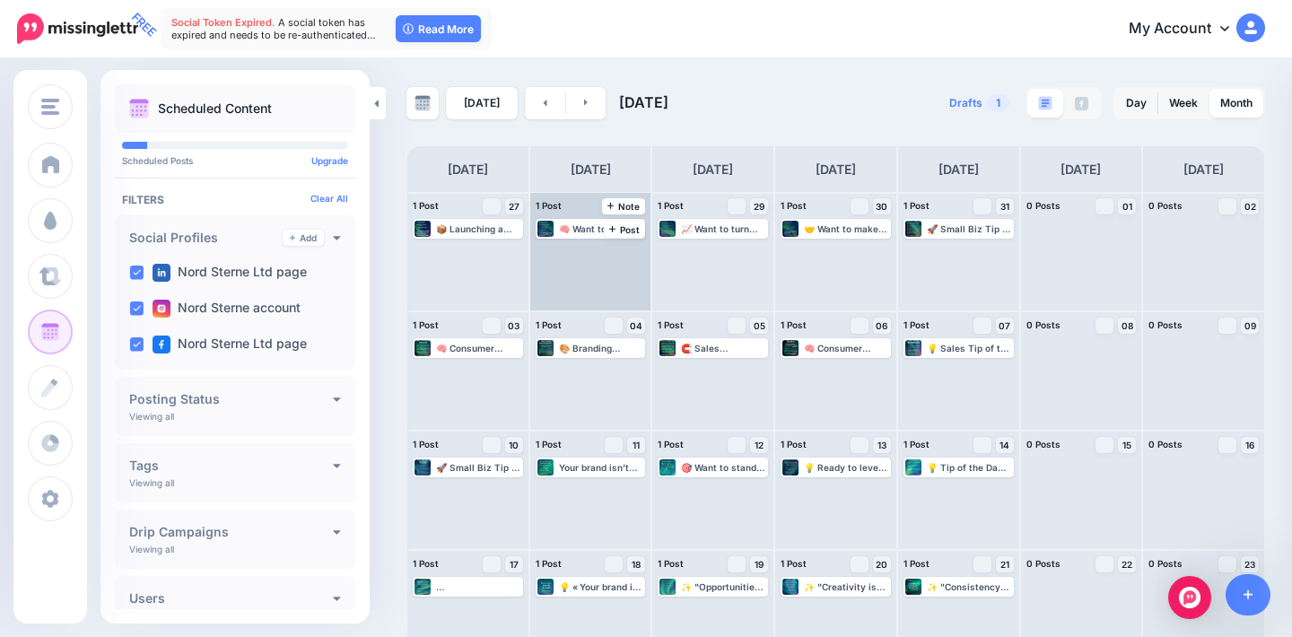
scroll to position [0, 0]
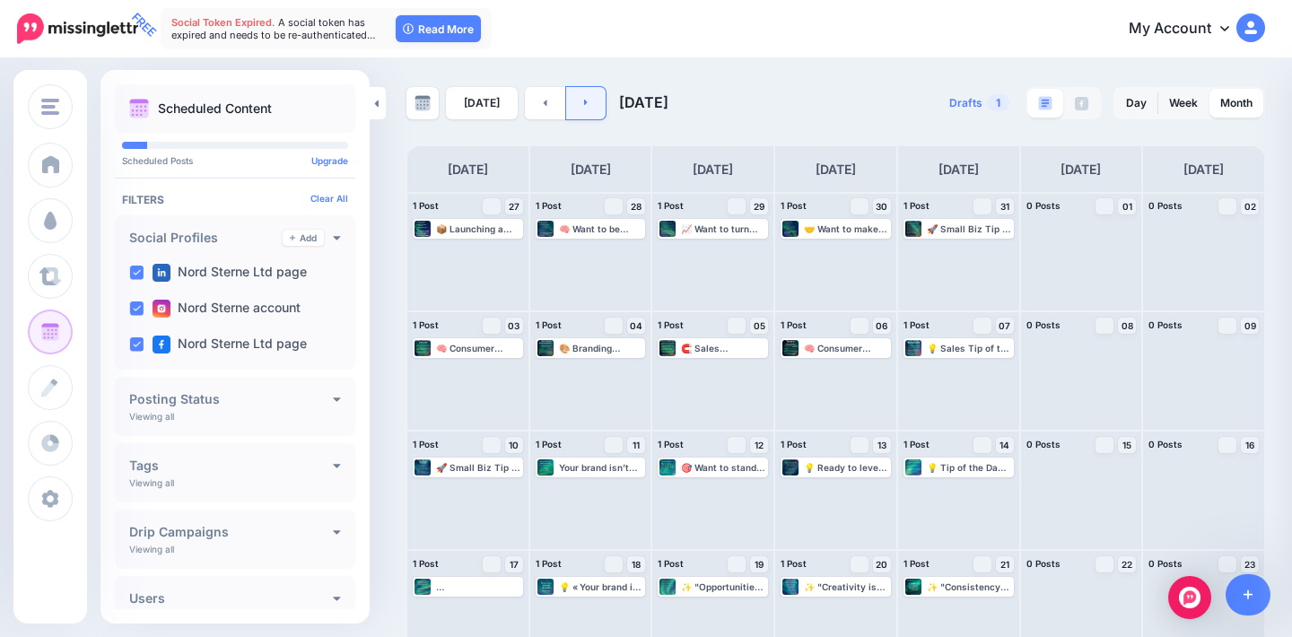
click at [592, 101] on link at bounding box center [586, 103] width 40 height 32
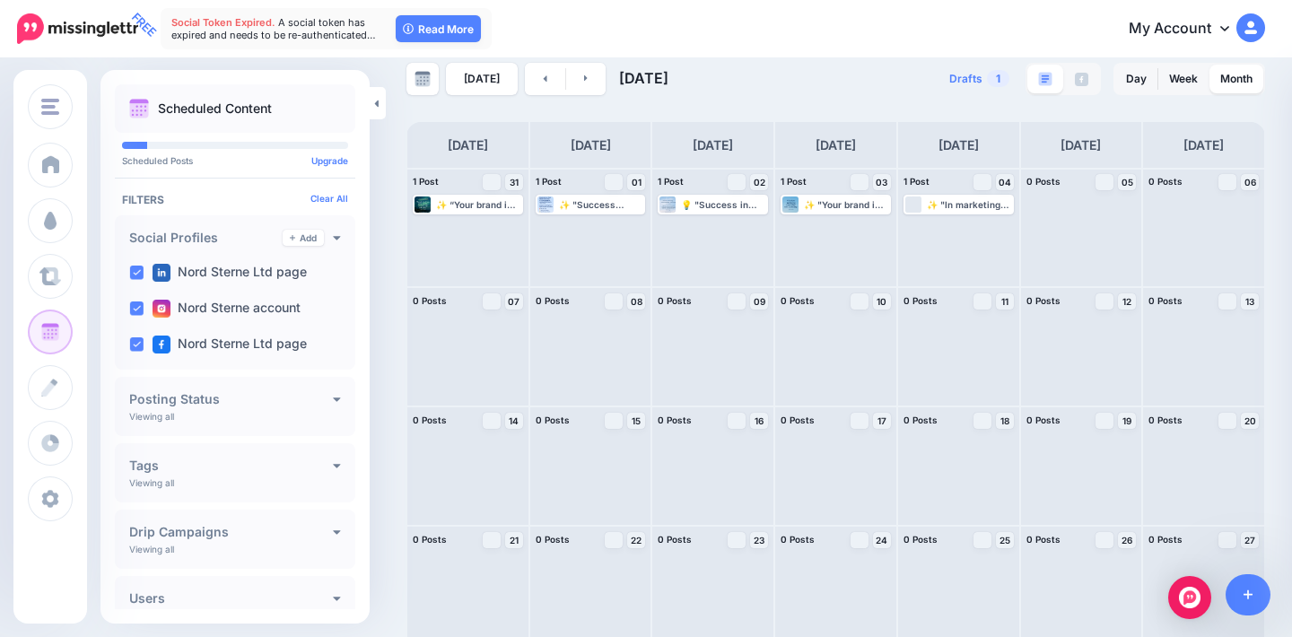
scroll to position [22, 0]
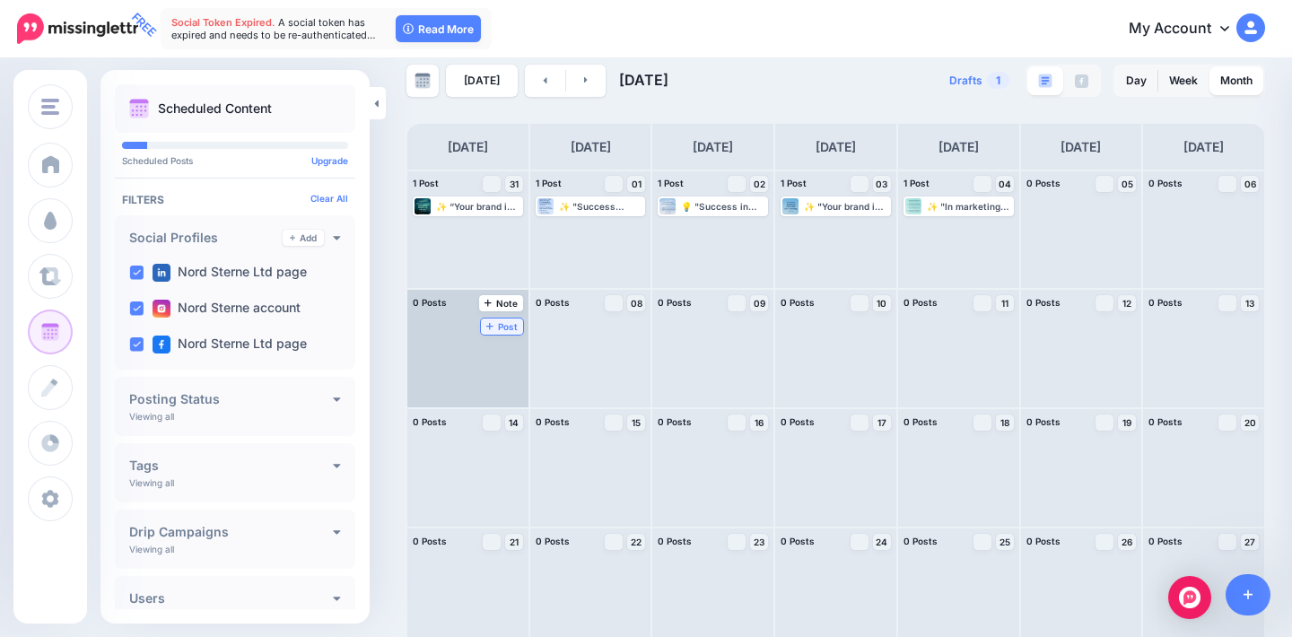
click at [500, 327] on span "Post" at bounding box center [501, 326] width 31 height 9
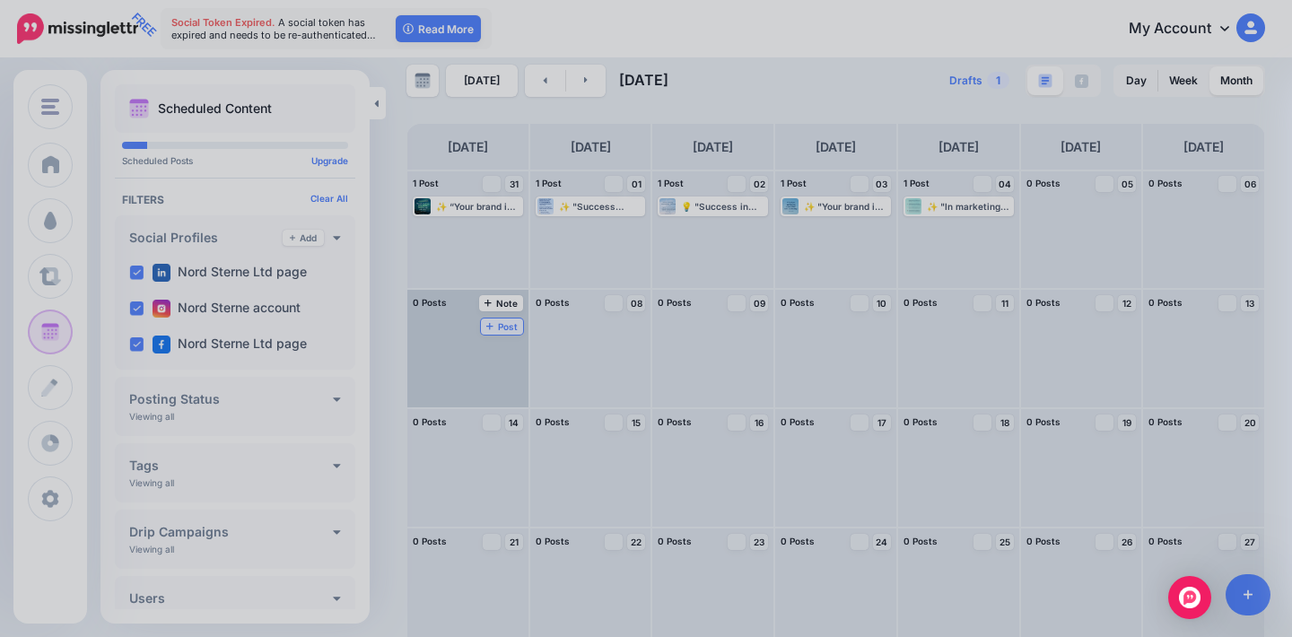
scroll to position [0, 0]
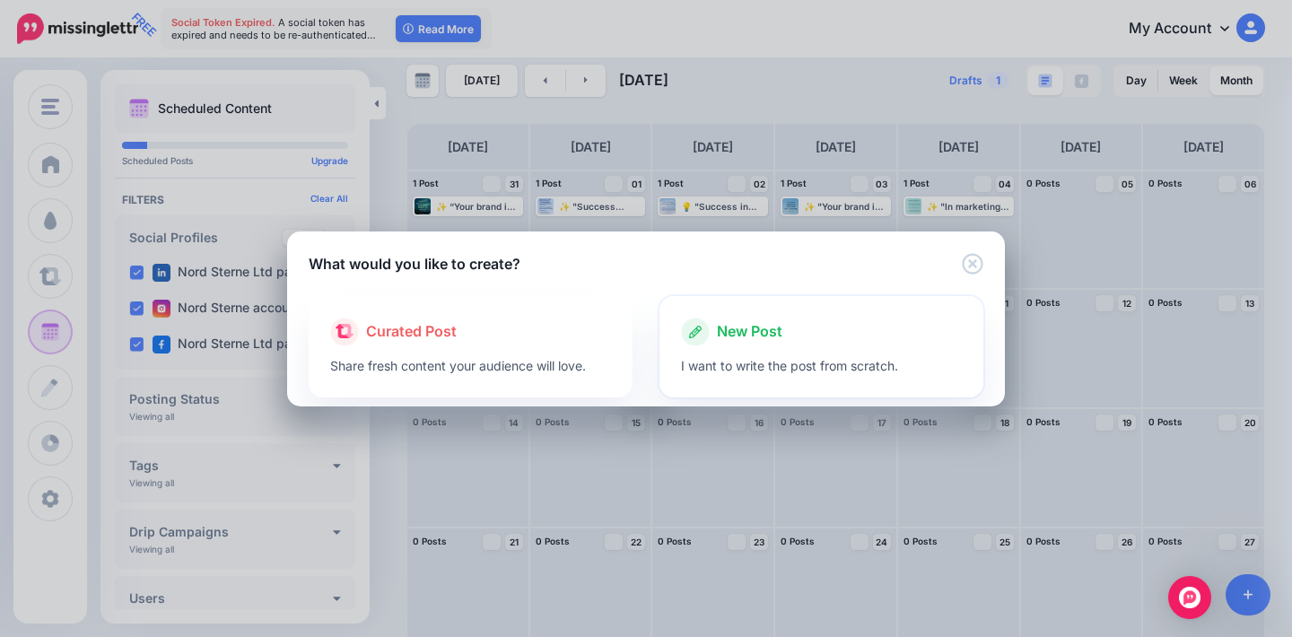
click at [757, 350] on div at bounding box center [821, 350] width 281 height 9
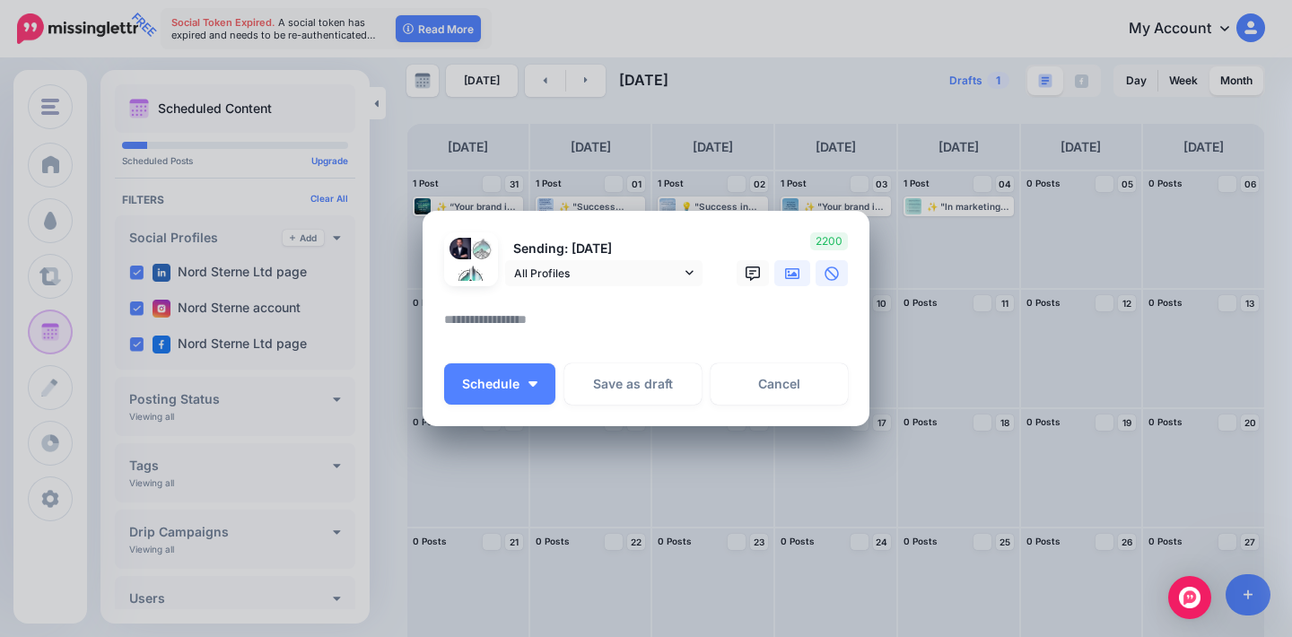
click at [791, 283] on link at bounding box center [792, 273] width 36 height 26
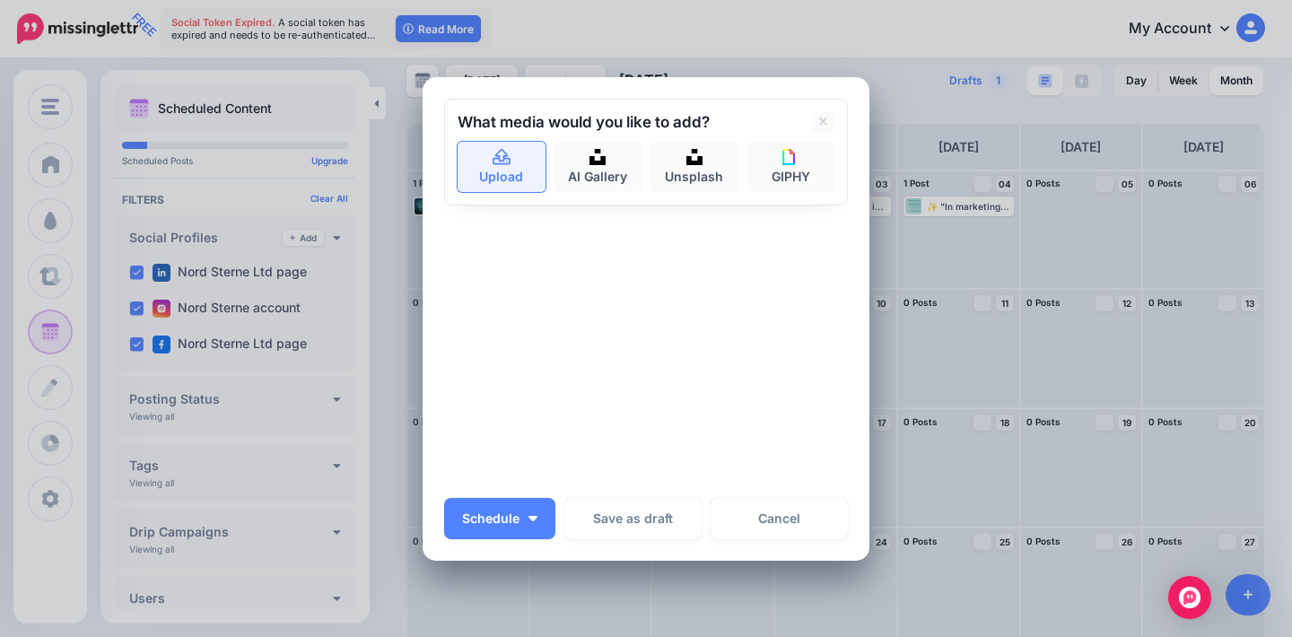
click at [508, 164] on icon at bounding box center [501, 156] width 18 height 16
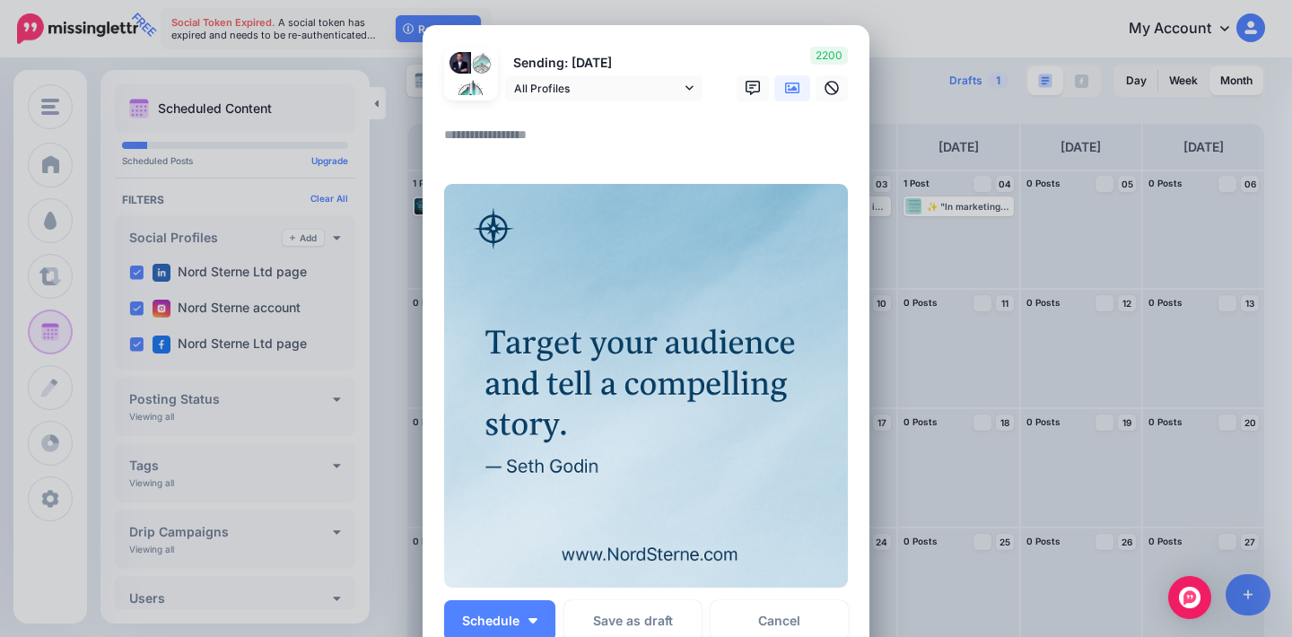
click at [483, 140] on textarea at bounding box center [650, 141] width 413 height 35
paste textarea "**********"
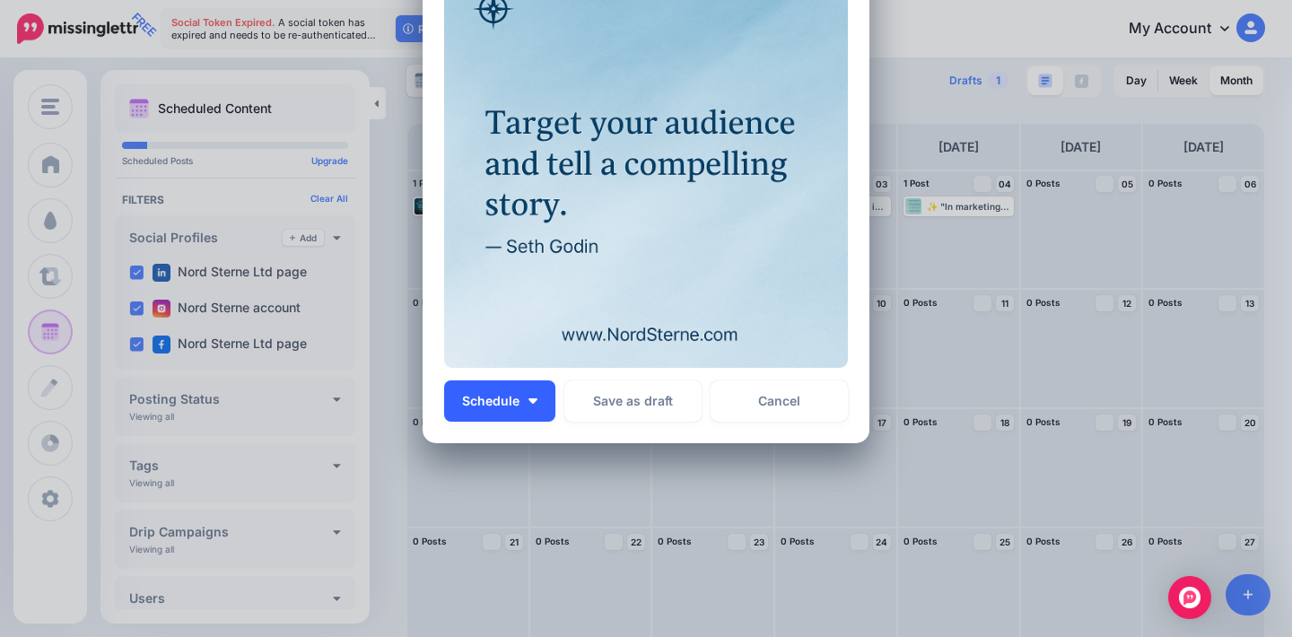
scroll to position [485, 0]
type textarea "**********"
click at [506, 412] on button "Schedule" at bounding box center [499, 401] width 111 height 41
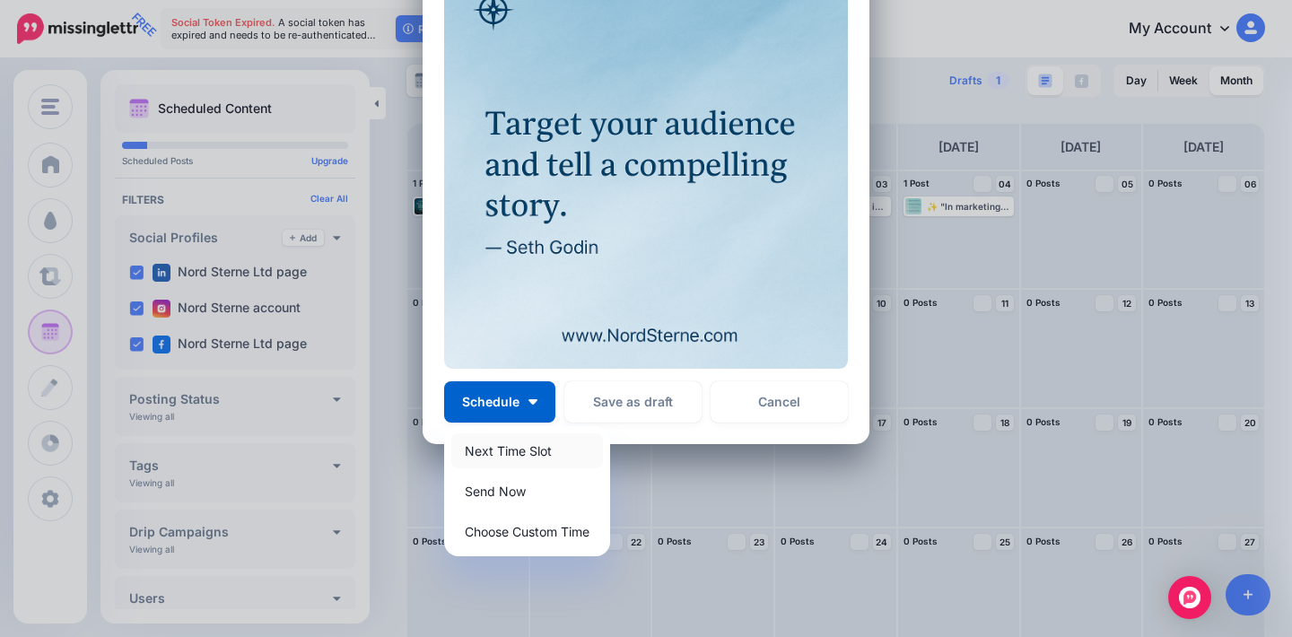
click at [552, 441] on link "Next Time Slot" at bounding box center [527, 450] width 152 height 35
